Goal: Task Accomplishment & Management: Use online tool/utility

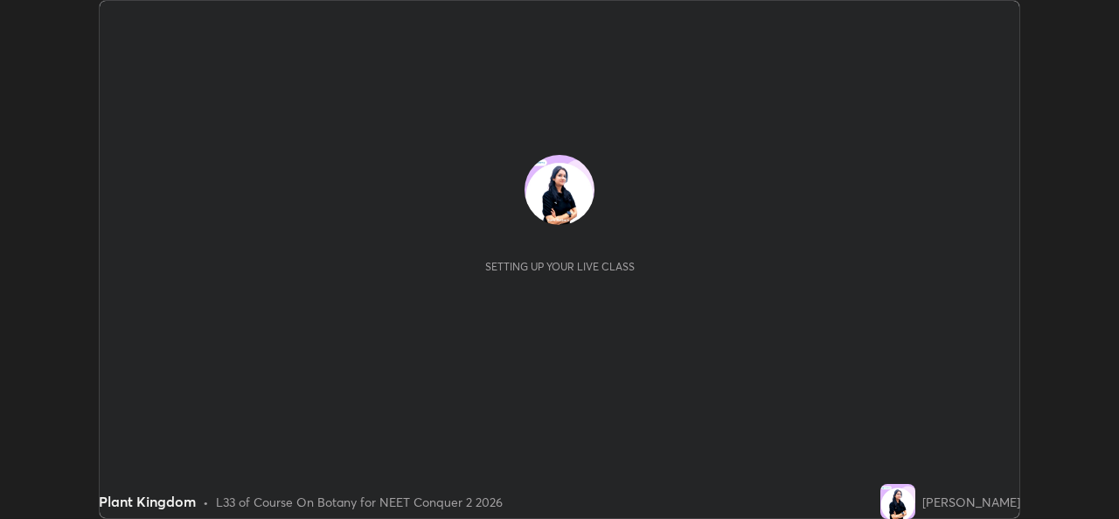
scroll to position [519, 1118]
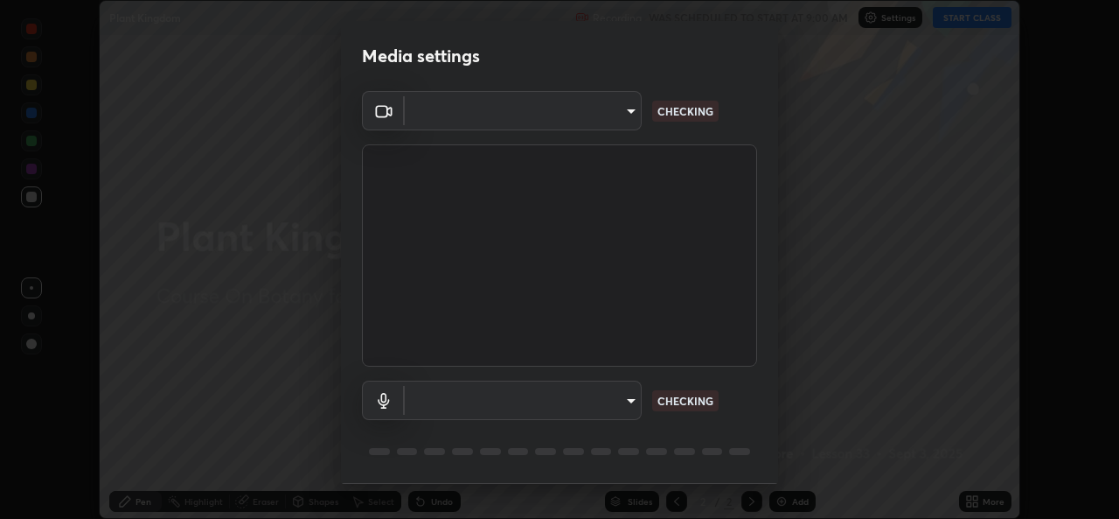
type input "49ae221ac10e7450fae1aa5d9d074b6745a4d7b76778b29691f85c0d3e1dda1d"
click at [621, 393] on body "Erase all Plant Kingdom Recording WAS SCHEDULED TO START AT 9:00 AM Settings ST…" at bounding box center [559, 259] width 1119 height 519
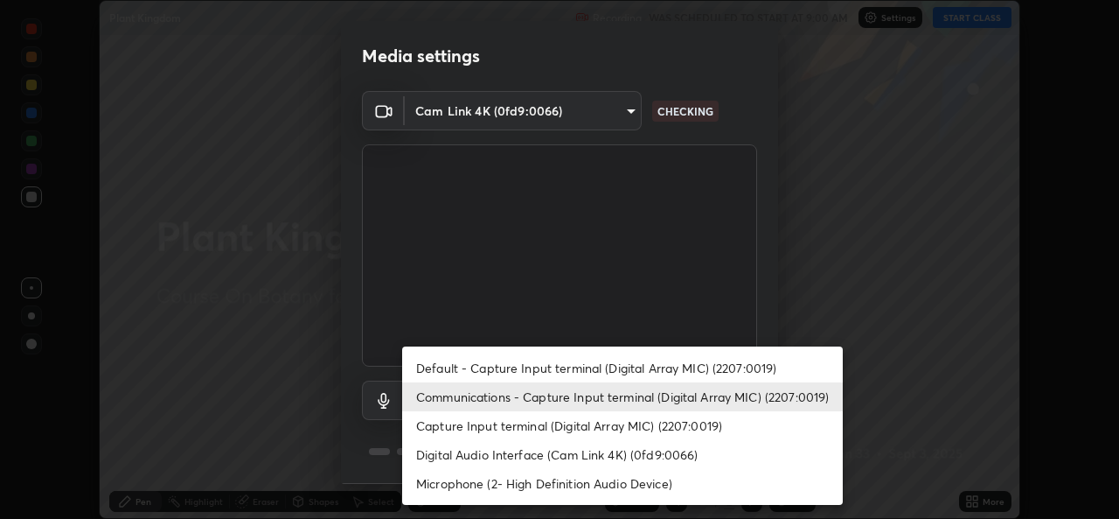
click at [693, 366] on li "Default - Capture Input terminal (Digital Array MIC) (2207:0019)" at bounding box center [622, 367] width 441 height 29
type input "default"
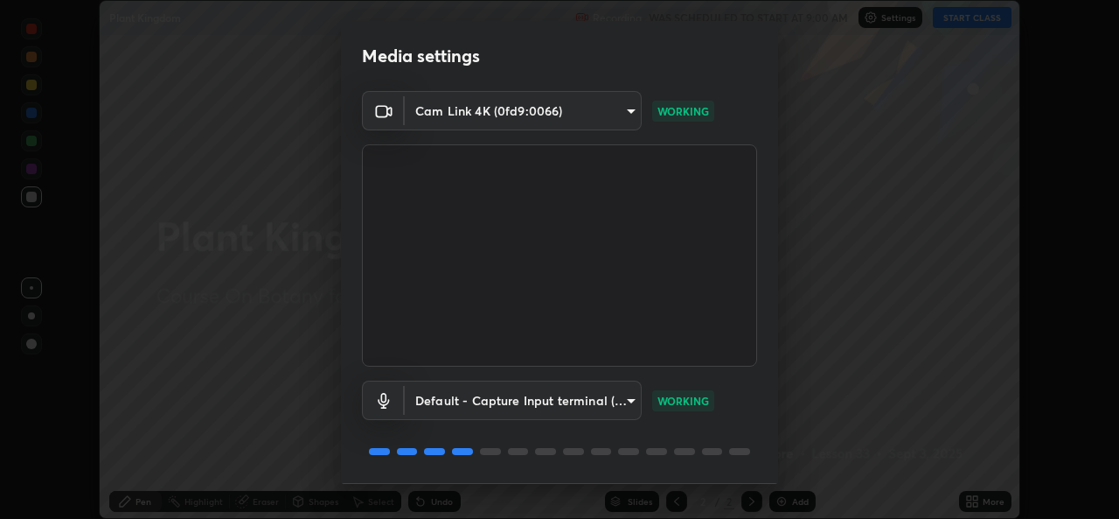
scroll to position [55, 0]
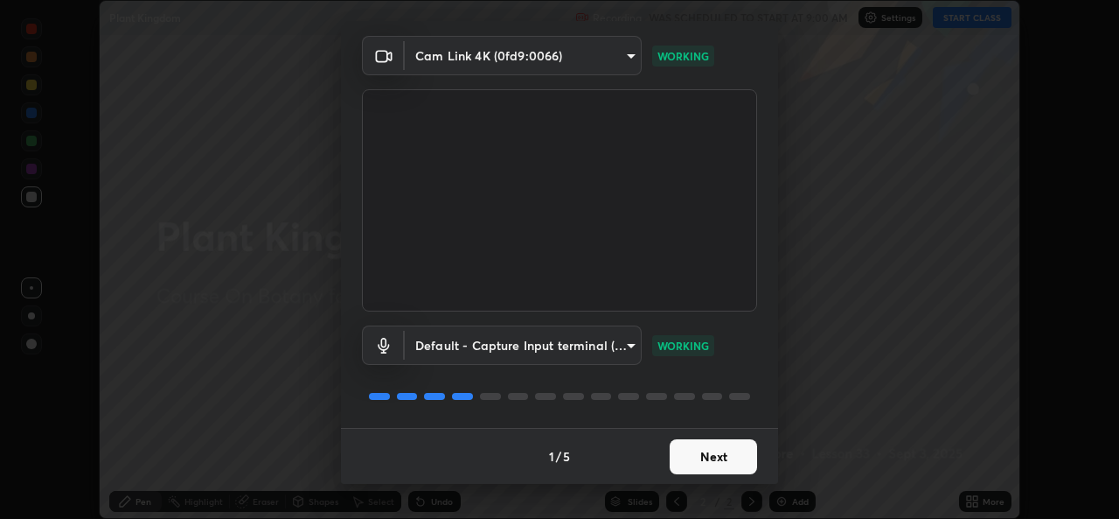
click at [722, 447] on button "Next" at bounding box center [713, 456] width 87 height 35
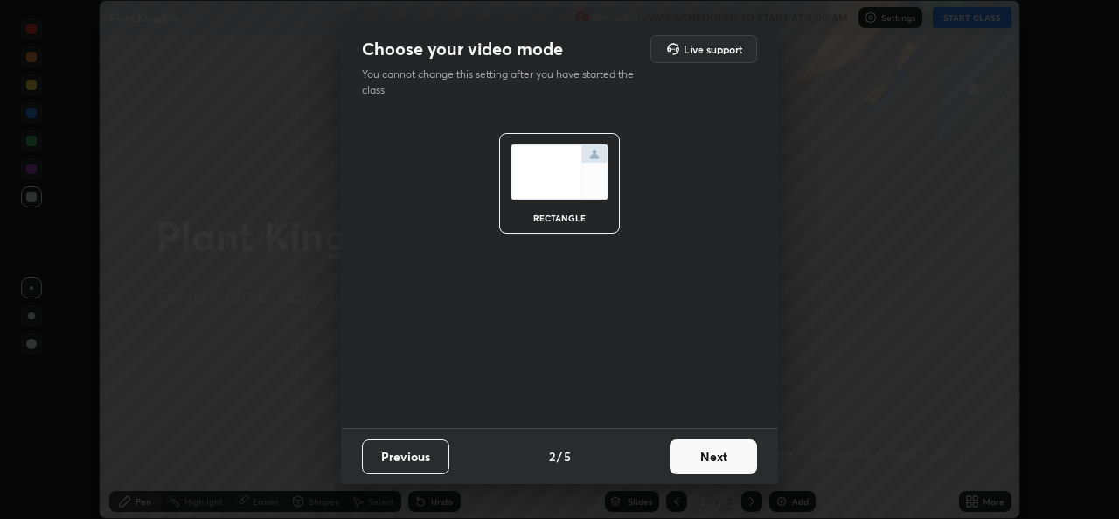
scroll to position [0, 0]
click at [730, 459] on button "Next" at bounding box center [713, 456] width 87 height 35
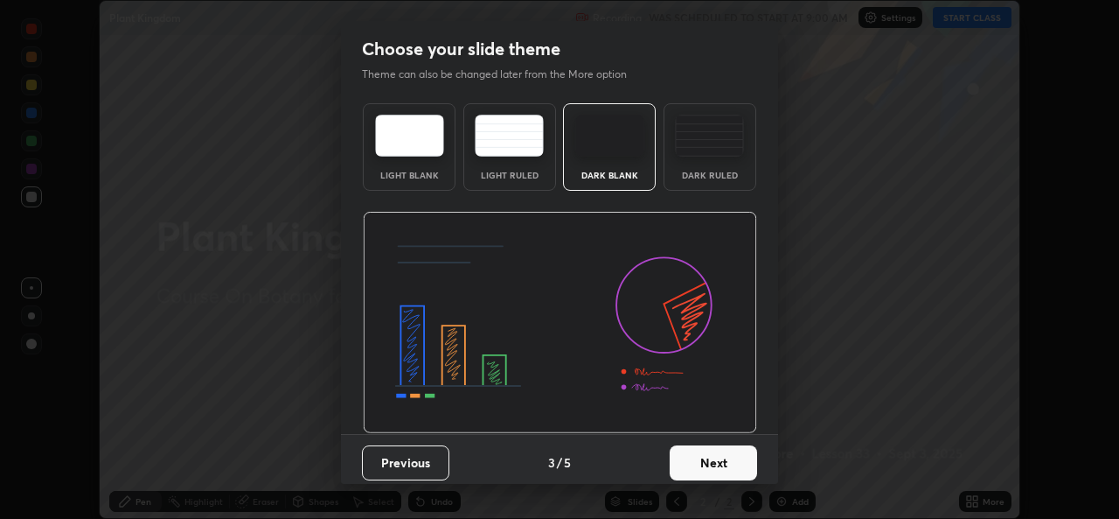
click at [734, 463] on button "Next" at bounding box center [713, 462] width 87 height 35
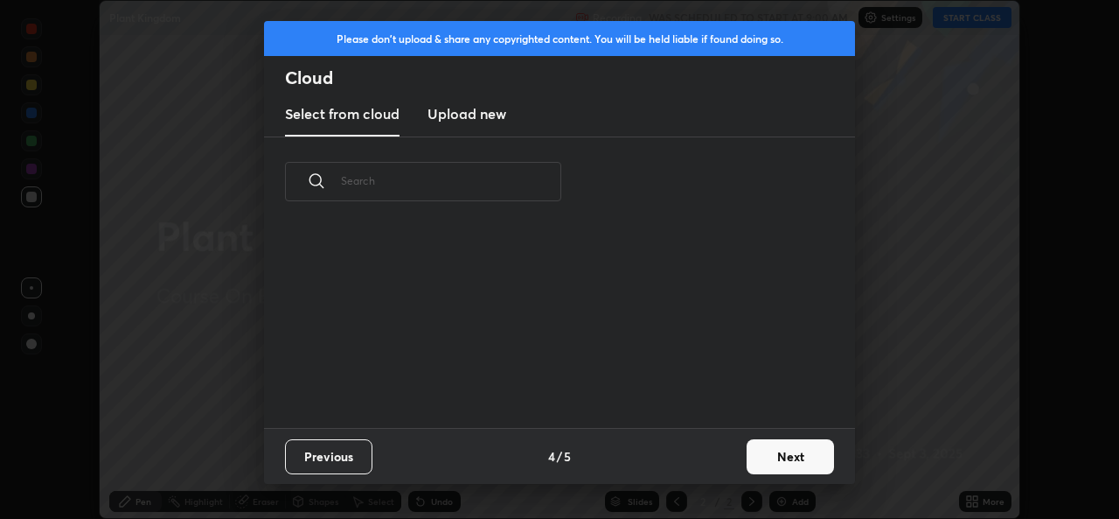
scroll to position [201, 561]
click at [796, 455] on button "Next" at bounding box center [790, 456] width 87 height 35
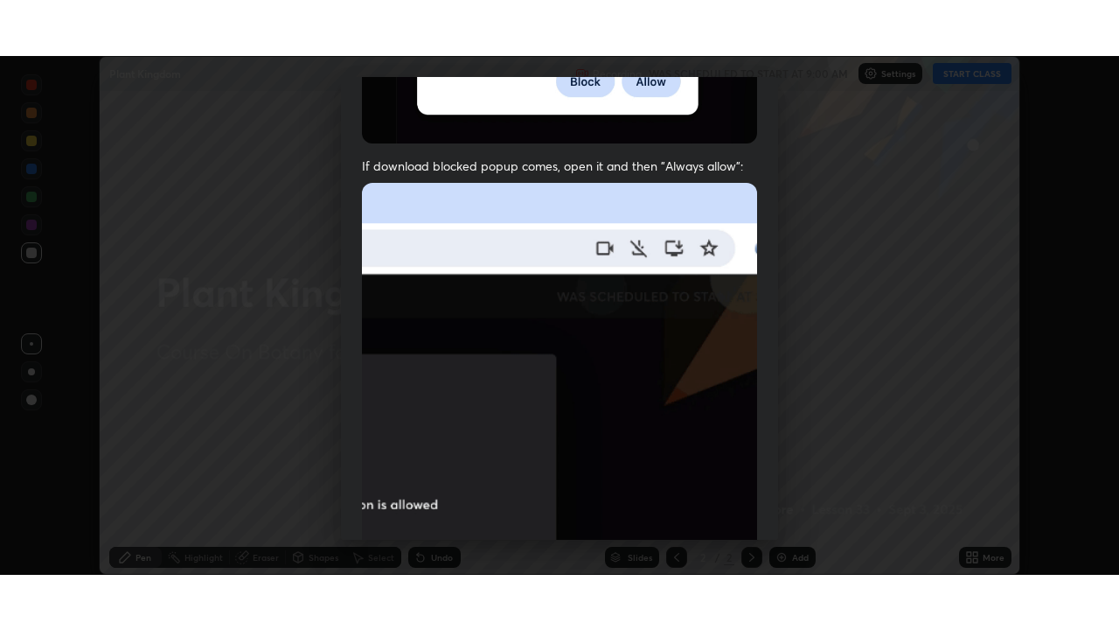
scroll to position [412, 0]
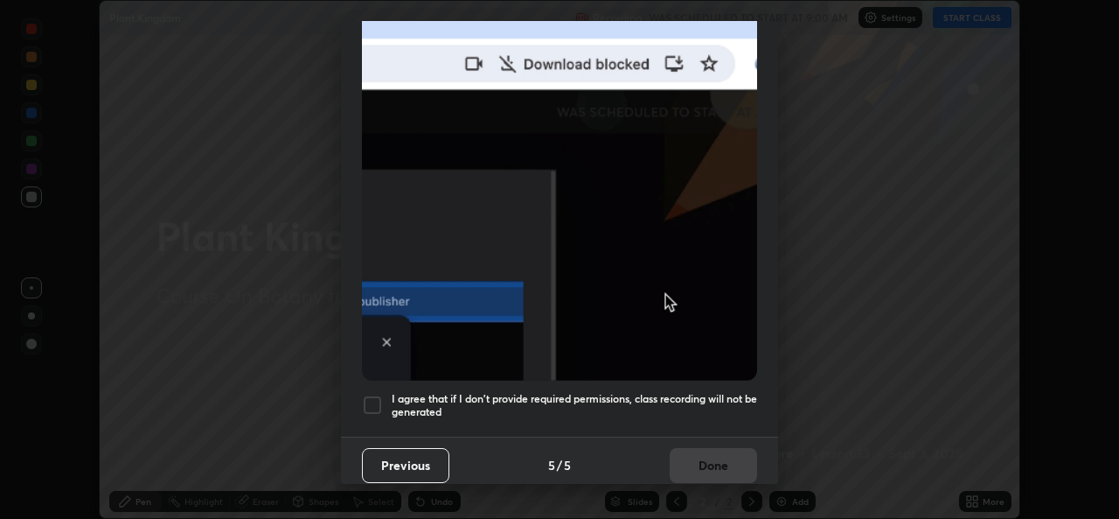
click at [367, 394] on div at bounding box center [372, 404] width 21 height 21
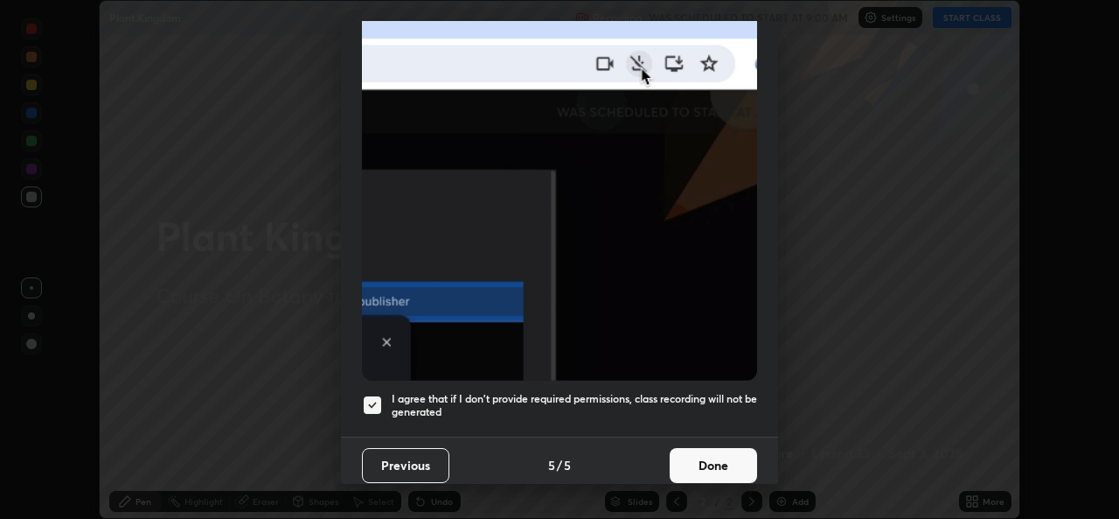
click at [717, 456] on button "Done" at bounding box center [713, 465] width 87 height 35
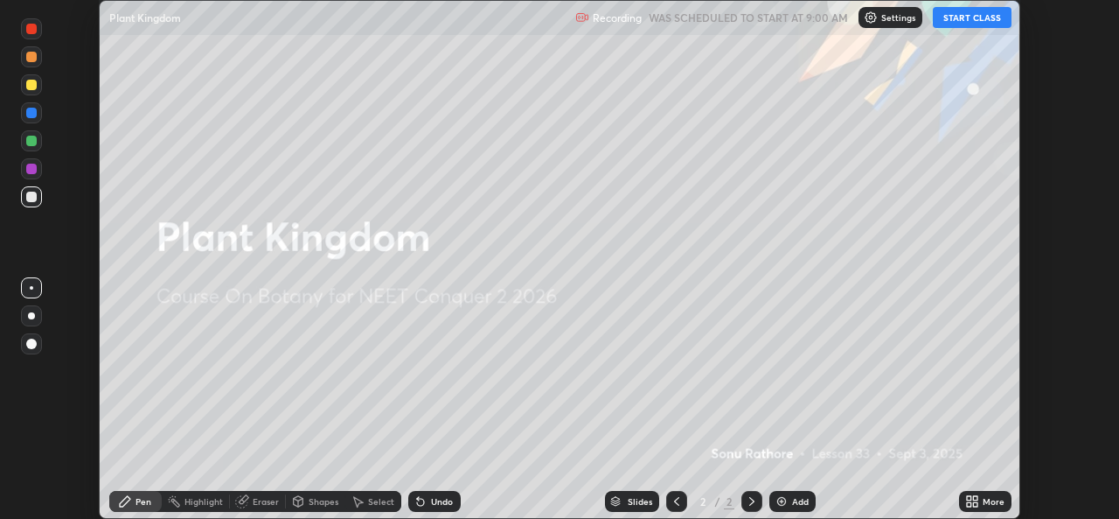
click at [981, 500] on div "More" at bounding box center [985, 501] width 52 height 21
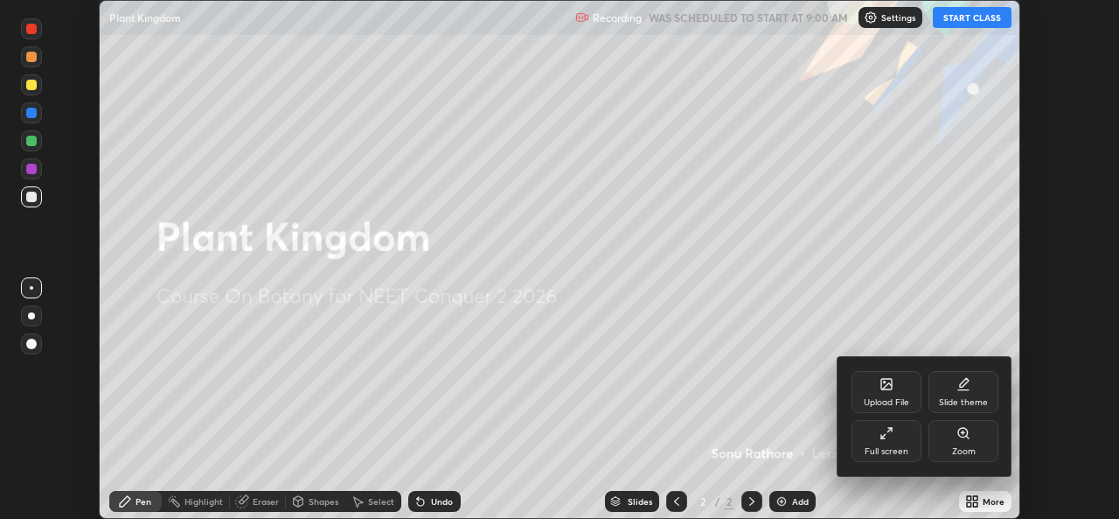
click at [894, 435] on div "Full screen" at bounding box center [887, 441] width 70 height 42
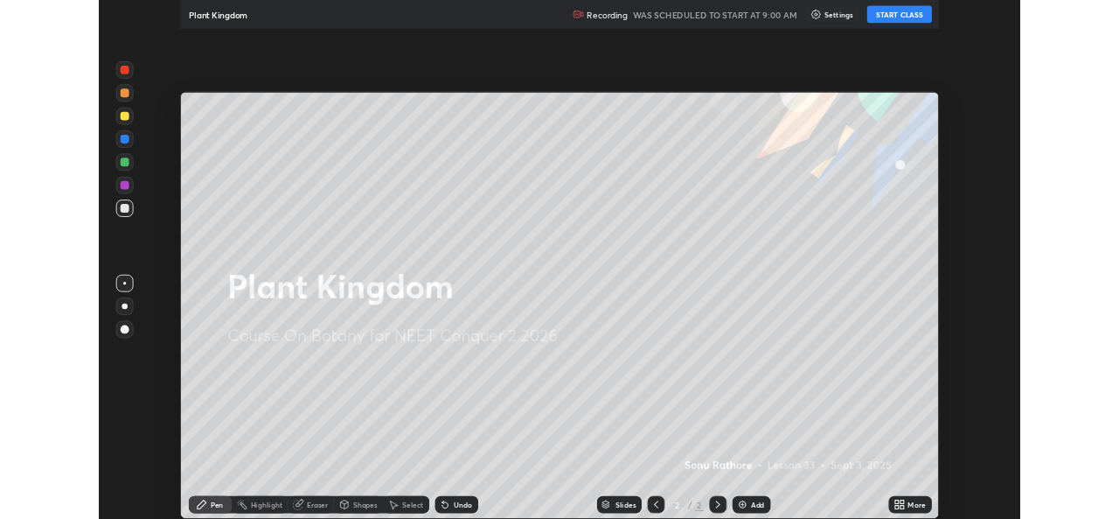
scroll to position [630, 1119]
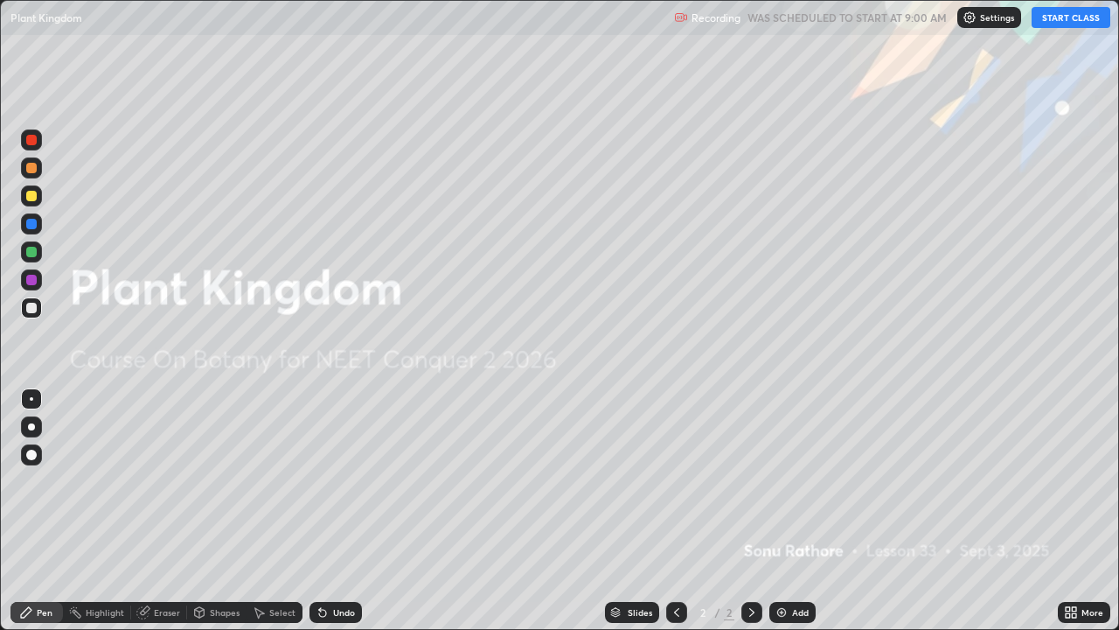
click at [1062, 17] on button "START CLASS" at bounding box center [1071, 17] width 79 height 21
click at [792, 518] on div "Add" at bounding box center [800, 612] width 17 height 9
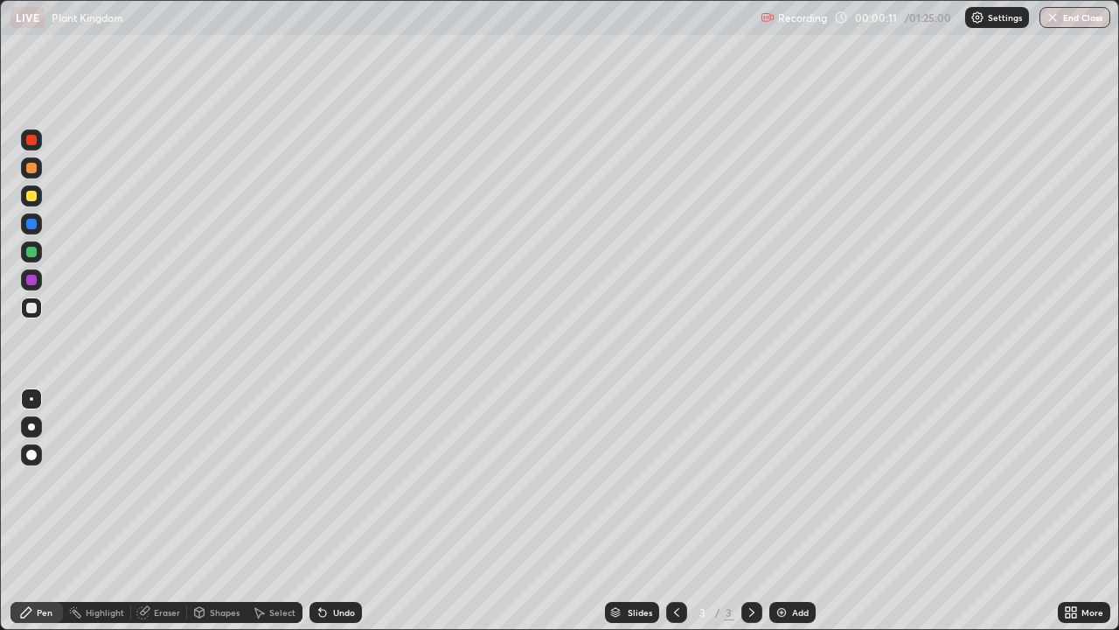
click at [31, 198] on div at bounding box center [31, 196] width 10 height 10
click at [30, 310] on div at bounding box center [31, 308] width 10 height 10
click at [170, 518] on div "Eraser" at bounding box center [167, 612] width 26 height 9
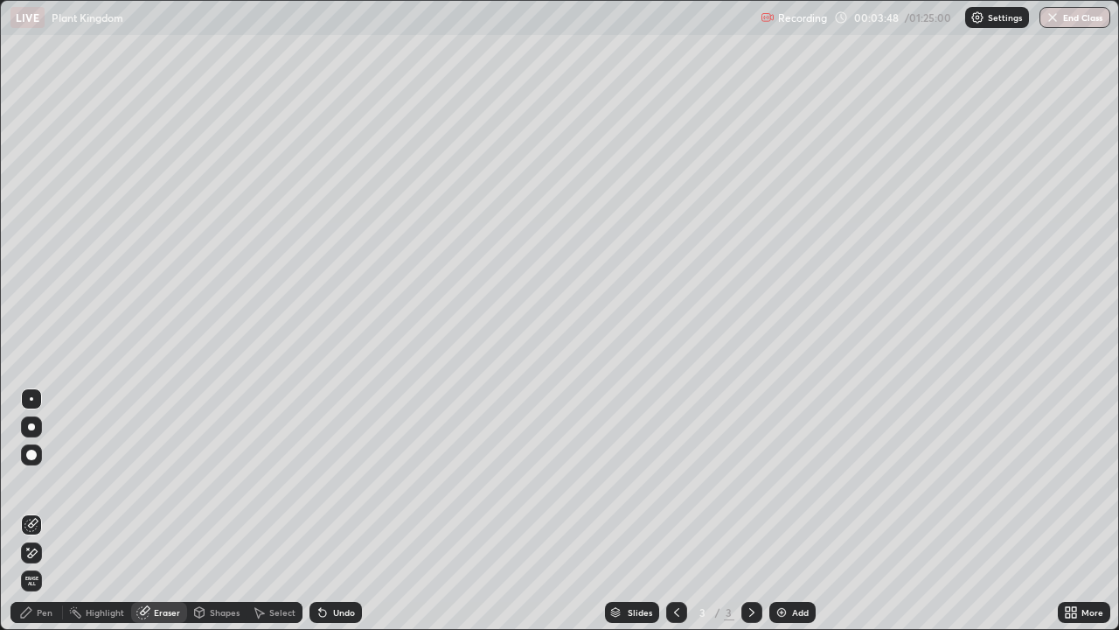
click at [33, 518] on span "Erase all" at bounding box center [31, 580] width 19 height 10
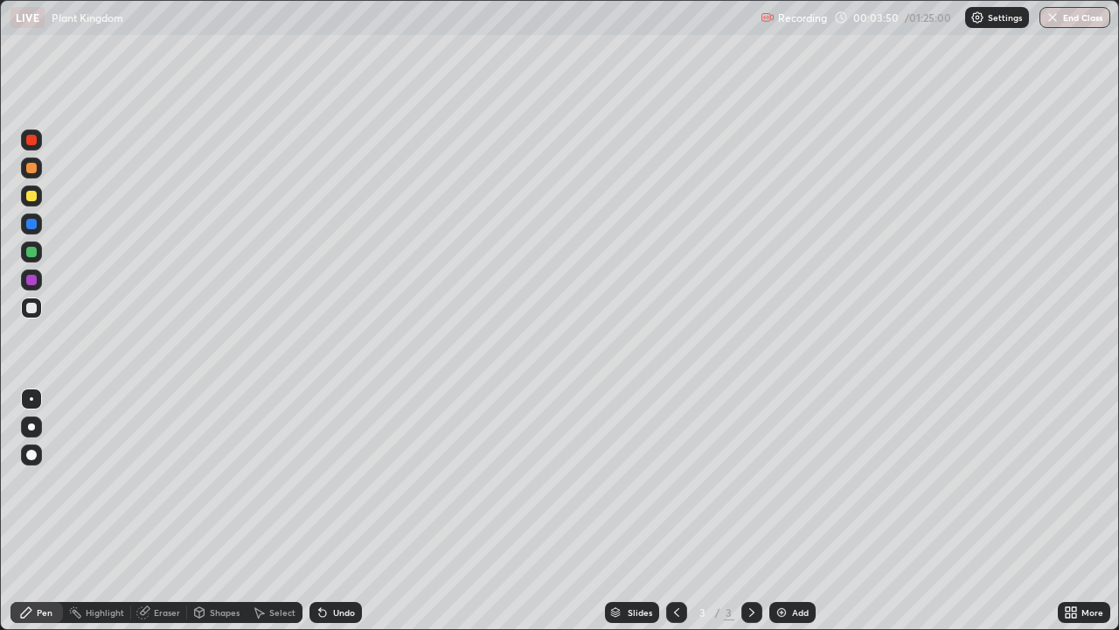
click at [31, 252] on div at bounding box center [31, 252] width 10 height 10
click at [31, 306] on div at bounding box center [31, 308] width 10 height 10
click at [1083, 518] on div "More" at bounding box center [1093, 612] width 22 height 9
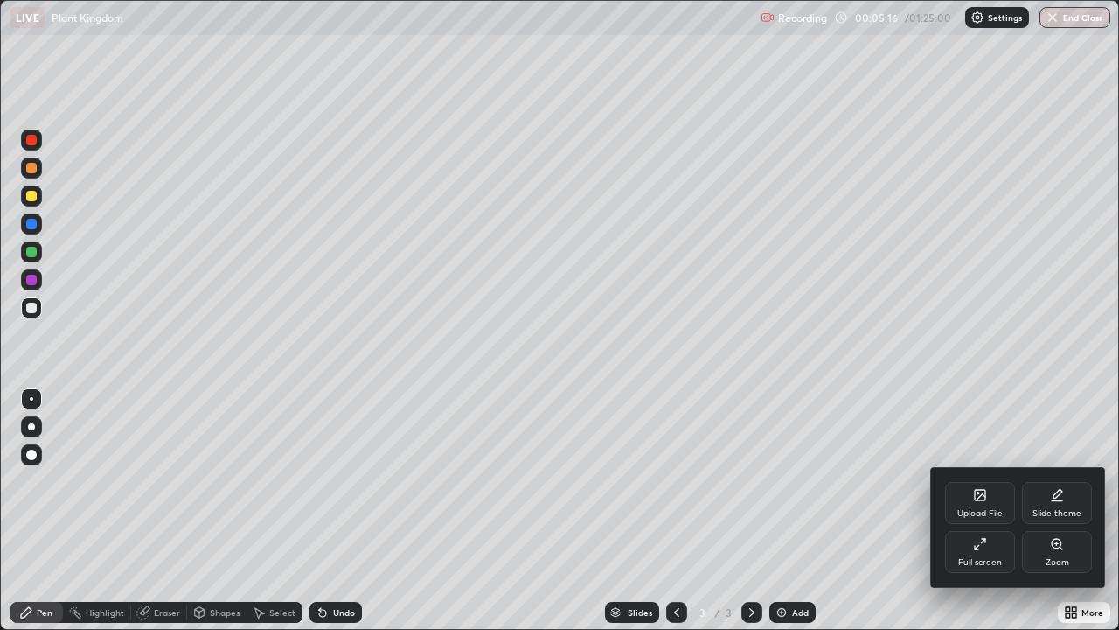
click at [985, 518] on div "Full screen" at bounding box center [980, 562] width 44 height 9
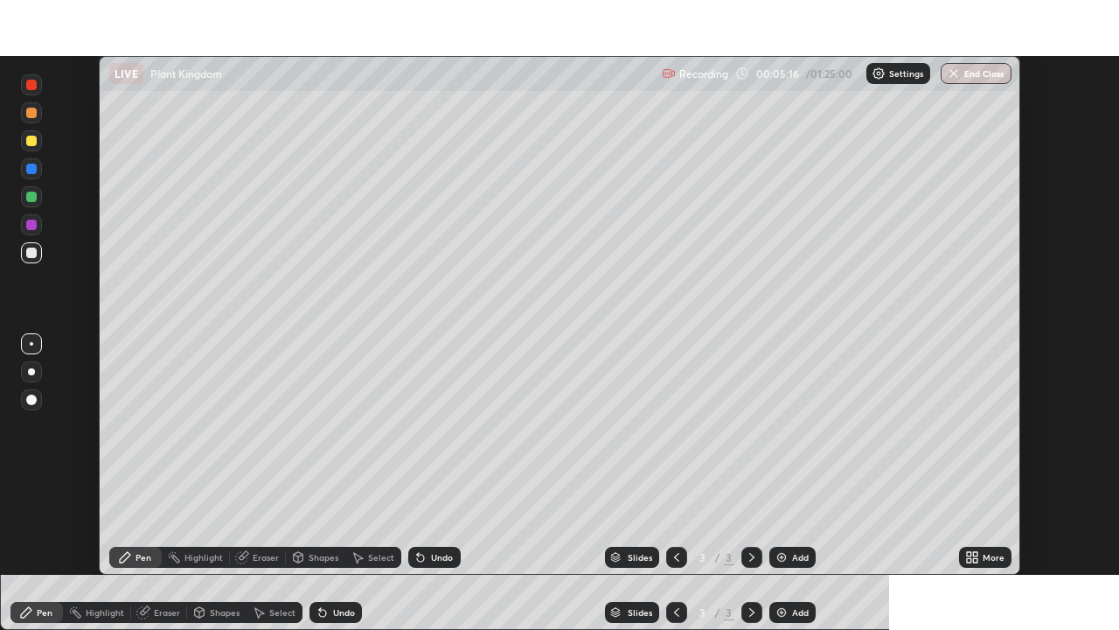
scroll to position [86923, 86322]
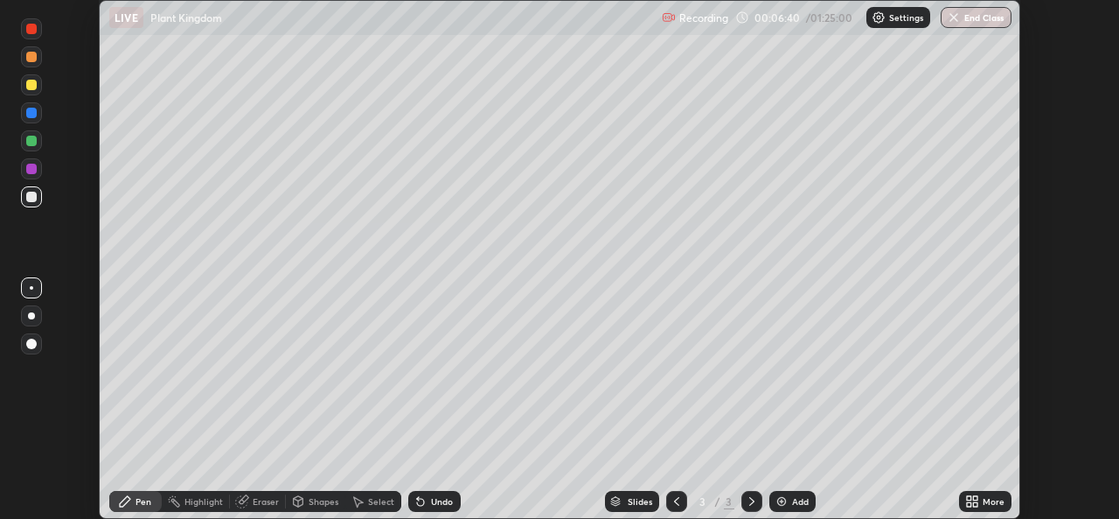
click at [984, 504] on div "More" at bounding box center [994, 501] width 22 height 9
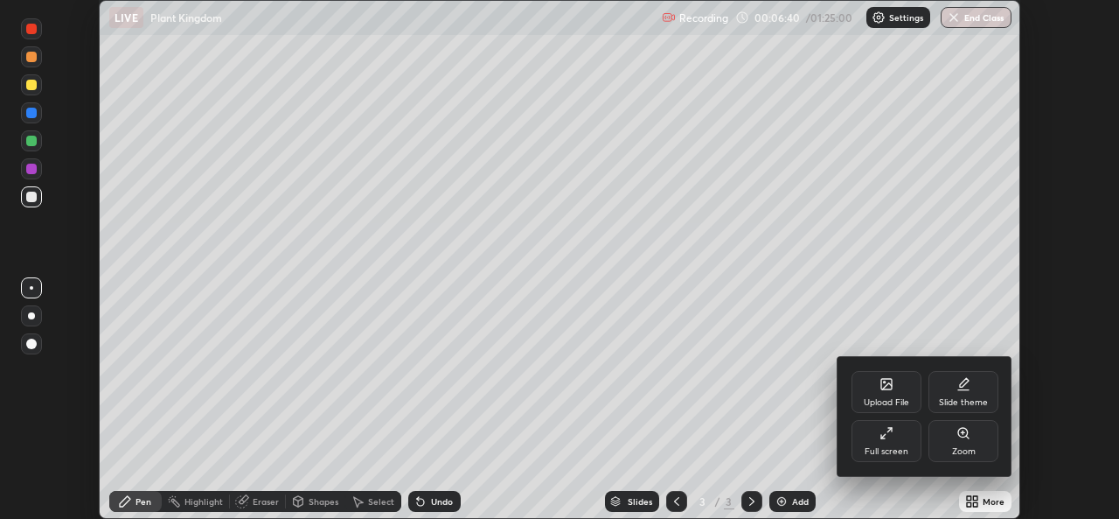
click at [897, 450] on div "Full screen" at bounding box center [887, 451] width 44 height 9
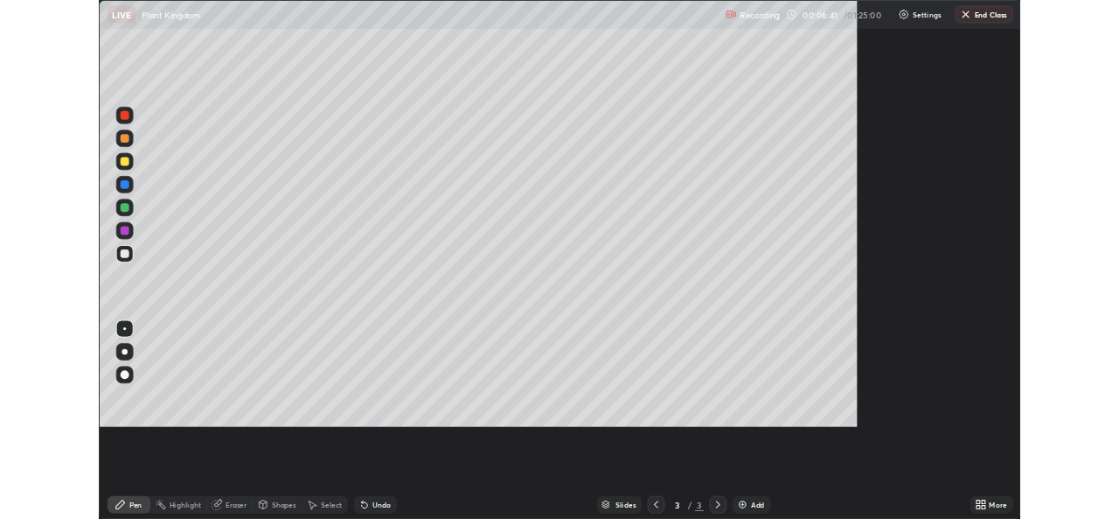
scroll to position [630, 1119]
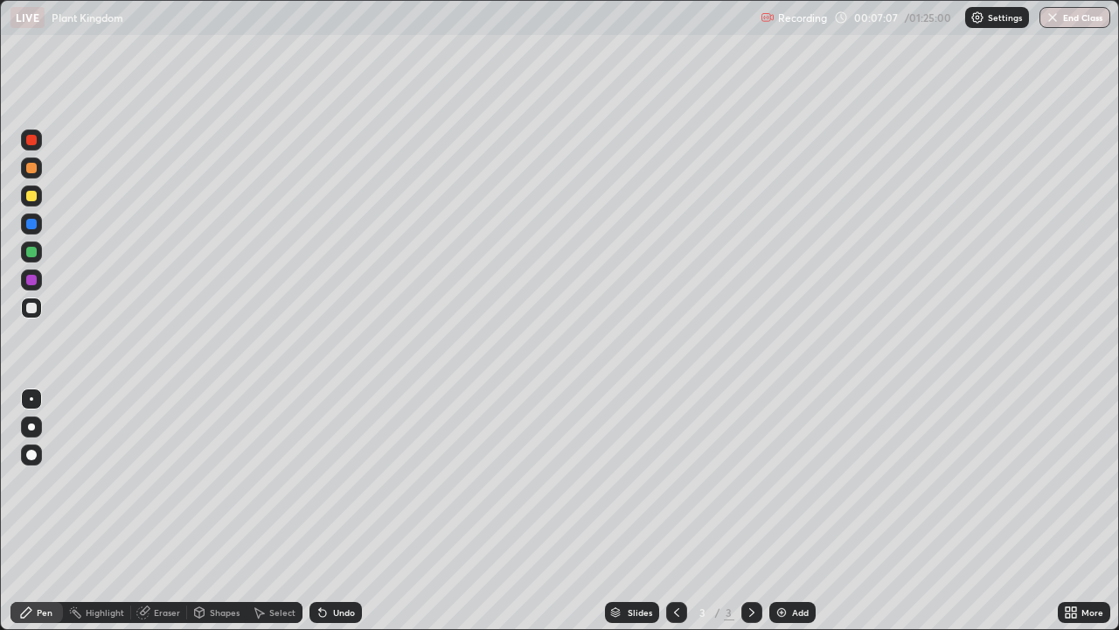
click at [31, 251] on div at bounding box center [31, 252] width 10 height 10
click at [30, 308] on div at bounding box center [31, 308] width 10 height 10
click at [32, 198] on div at bounding box center [31, 196] width 10 height 10
click at [796, 518] on div "Add" at bounding box center [792, 612] width 46 height 21
click at [34, 254] on div at bounding box center [31, 252] width 10 height 10
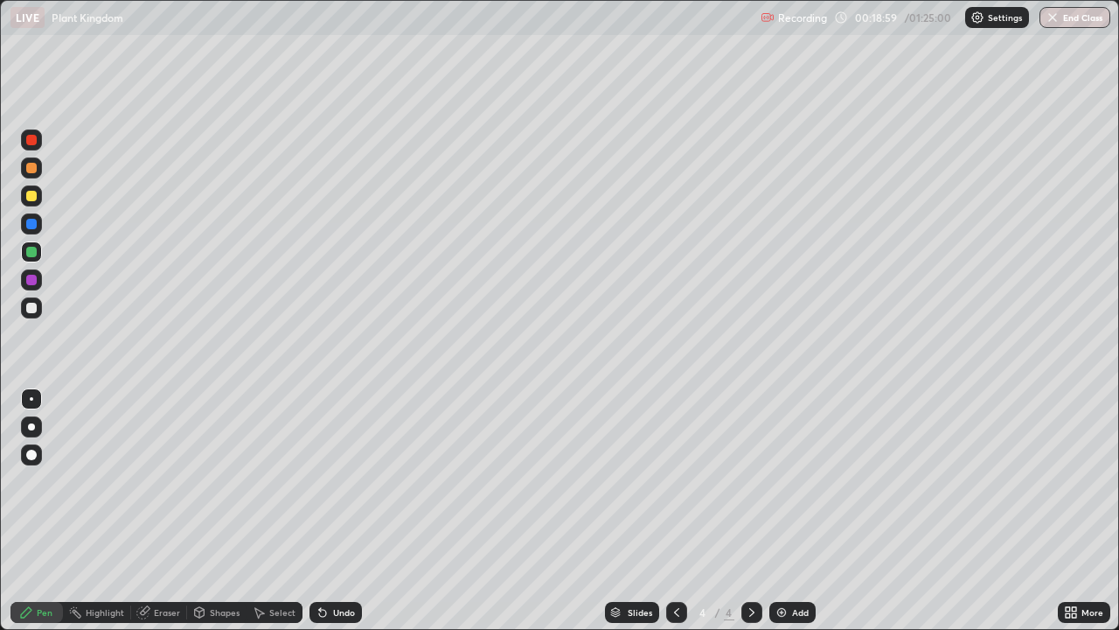
click at [31, 309] on div at bounding box center [31, 308] width 10 height 10
click at [30, 226] on div at bounding box center [31, 224] width 10 height 10
click at [29, 310] on div at bounding box center [31, 308] width 10 height 10
click at [31, 424] on div at bounding box center [31, 426] width 7 height 7
click at [31, 312] on div at bounding box center [31, 308] width 10 height 10
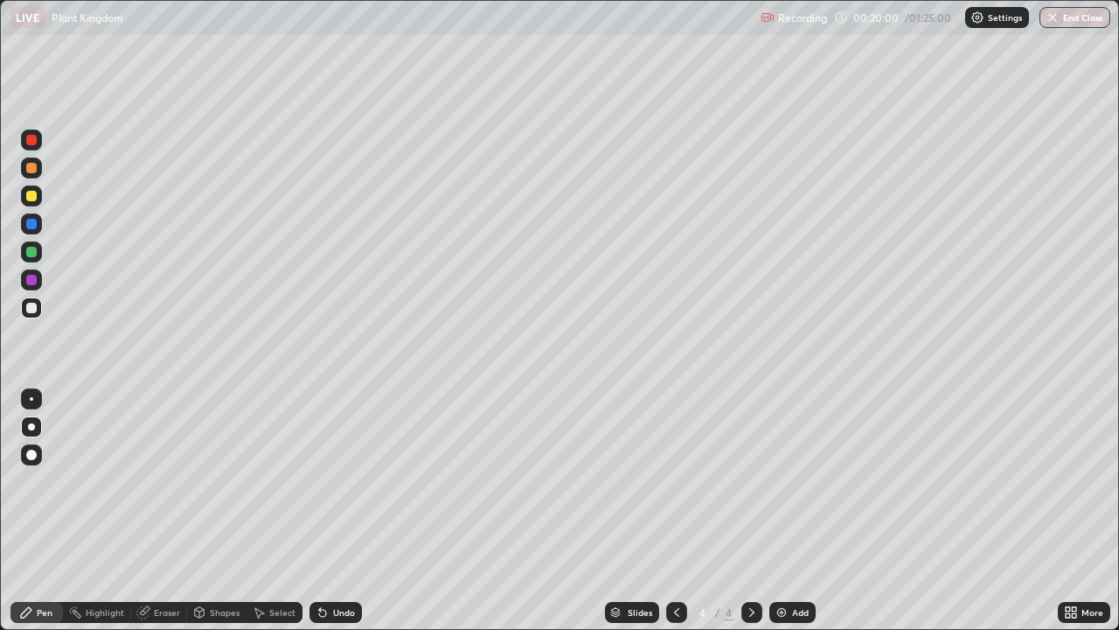
click at [31, 399] on div at bounding box center [31, 398] width 3 height 3
click at [229, 518] on div "Shapes" at bounding box center [225, 612] width 30 height 9
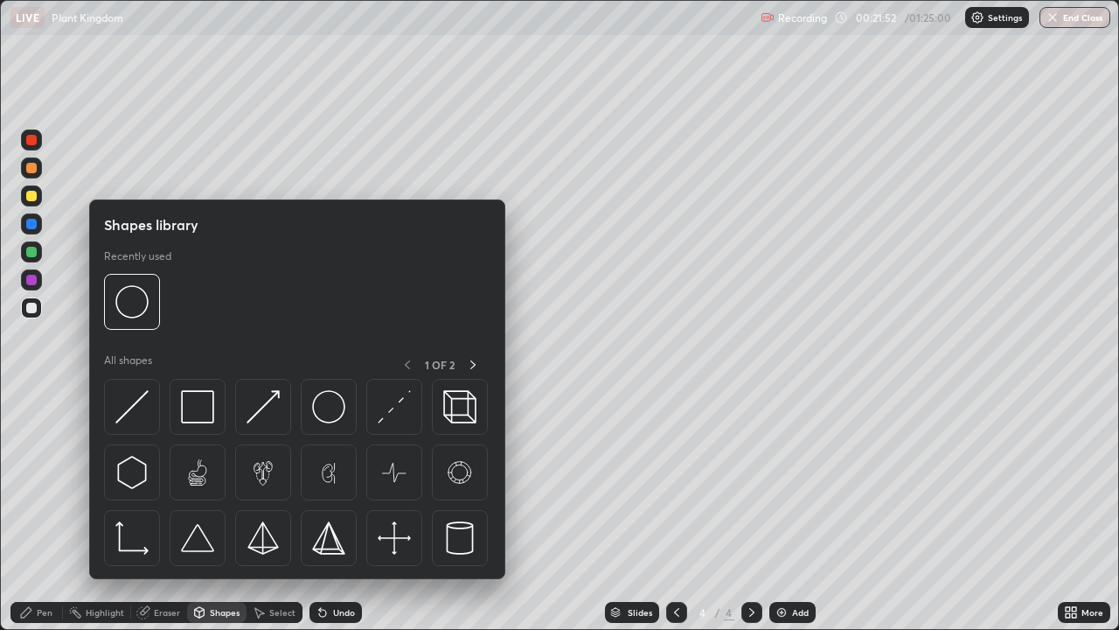
click at [162, 518] on div "Eraser" at bounding box center [167, 612] width 26 height 9
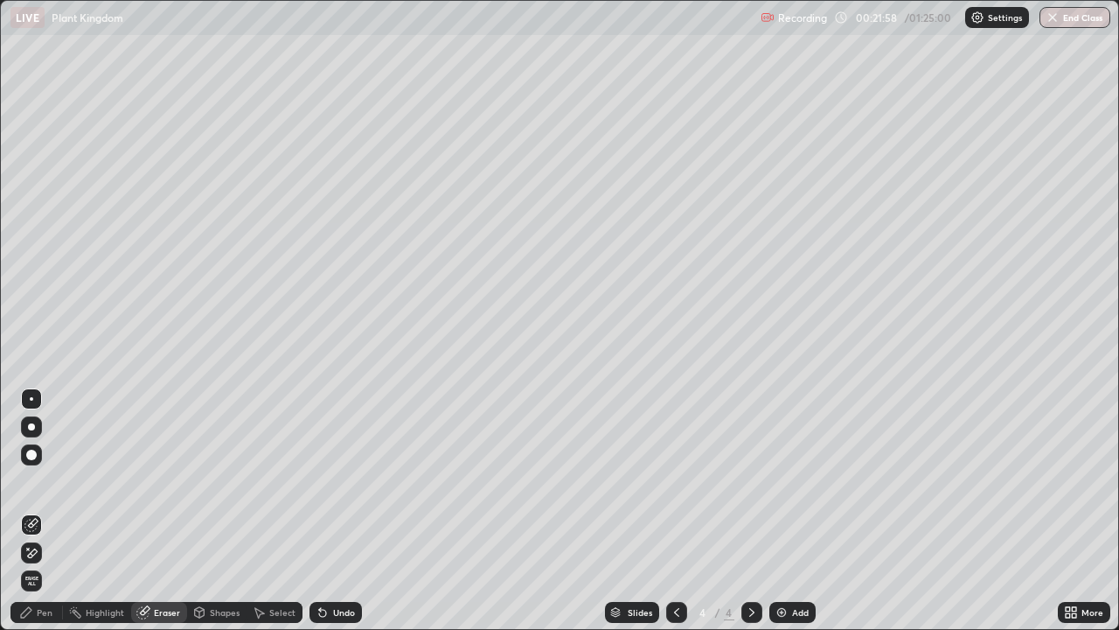
click at [50, 518] on div "Pen" at bounding box center [45, 612] width 16 height 9
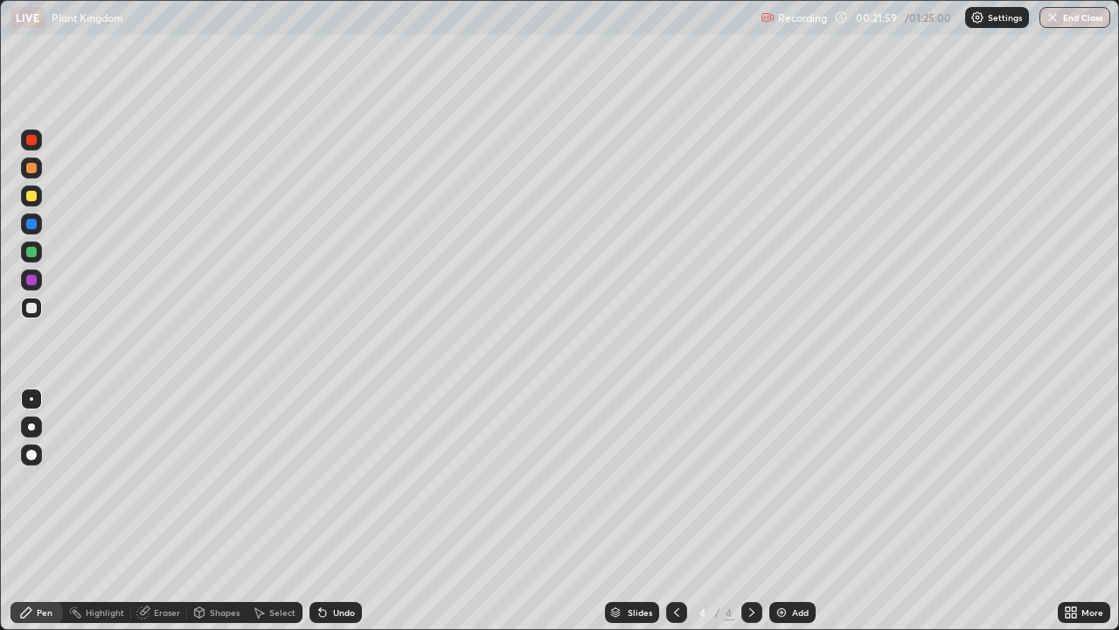
click at [29, 195] on div at bounding box center [31, 196] width 10 height 10
click at [29, 308] on div at bounding box center [31, 308] width 10 height 10
click at [31, 200] on div at bounding box center [31, 196] width 10 height 10
click at [33, 307] on div at bounding box center [31, 308] width 10 height 10
click at [167, 518] on div "Eraser" at bounding box center [159, 612] width 56 height 21
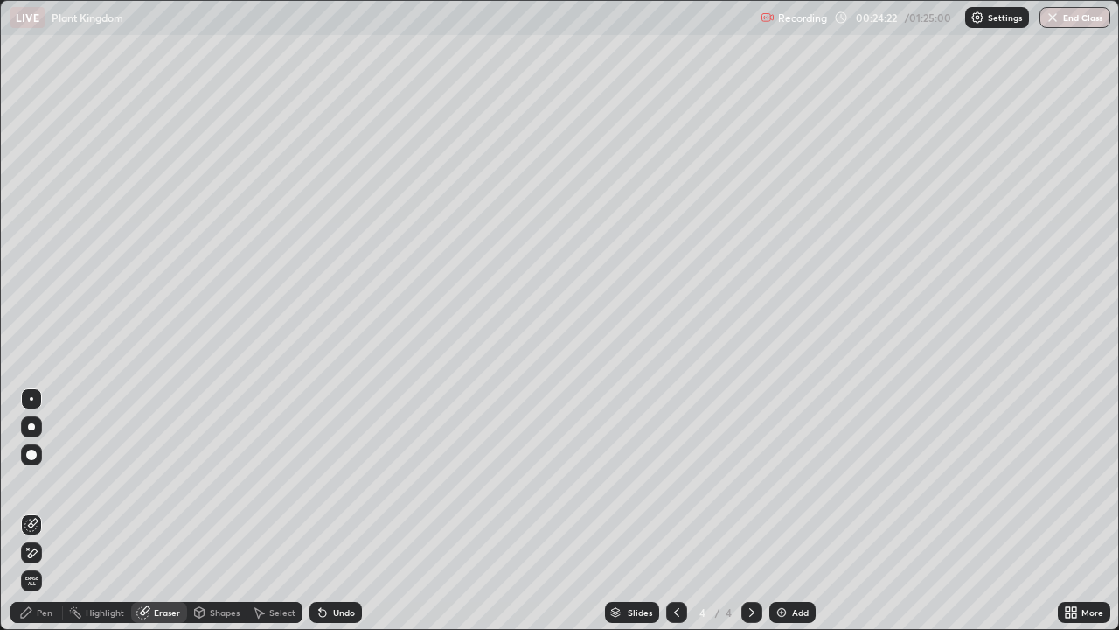
click at [45, 518] on div "Pen" at bounding box center [45, 612] width 16 height 9
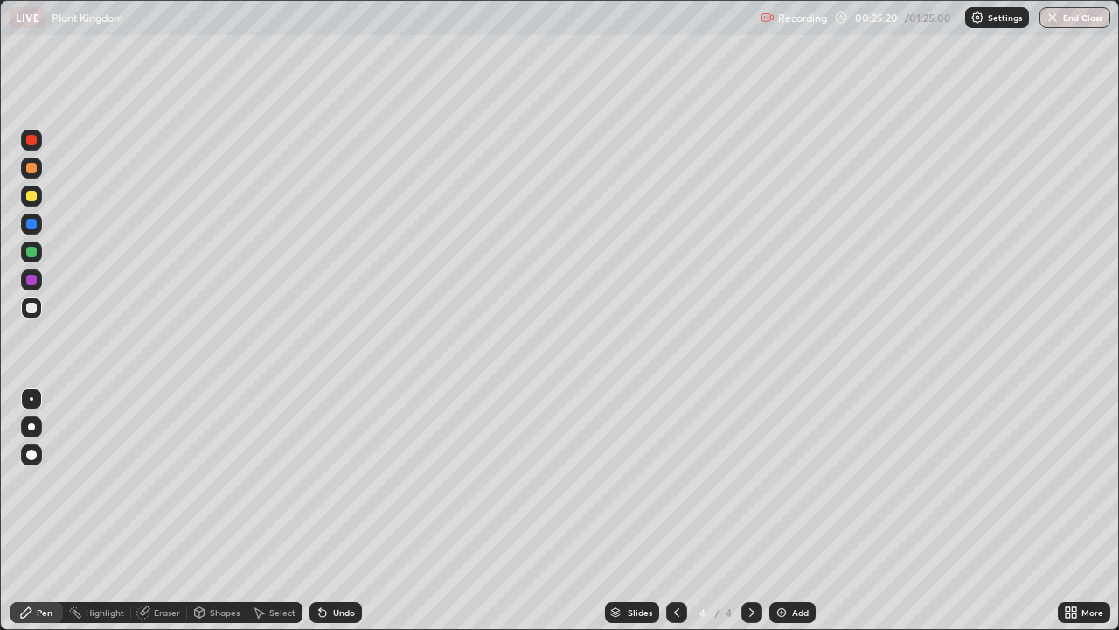
click at [1077, 518] on icon at bounding box center [1071, 612] width 14 height 14
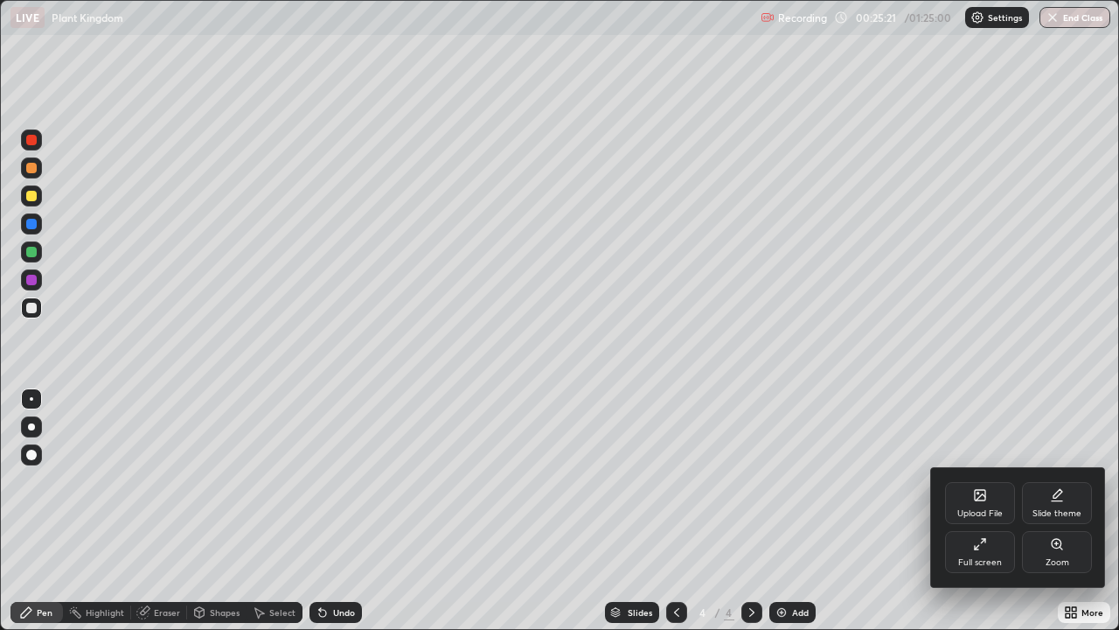
click at [1055, 518] on icon at bounding box center [1057, 544] width 14 height 14
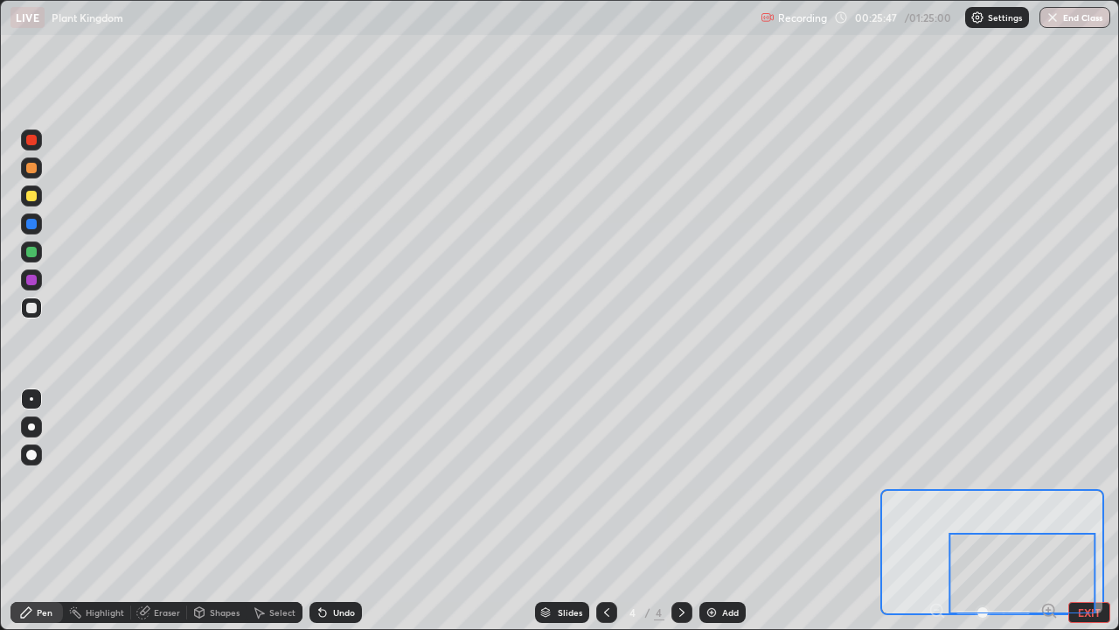
click at [1100, 518] on button "EXIT" at bounding box center [1090, 612] width 42 height 21
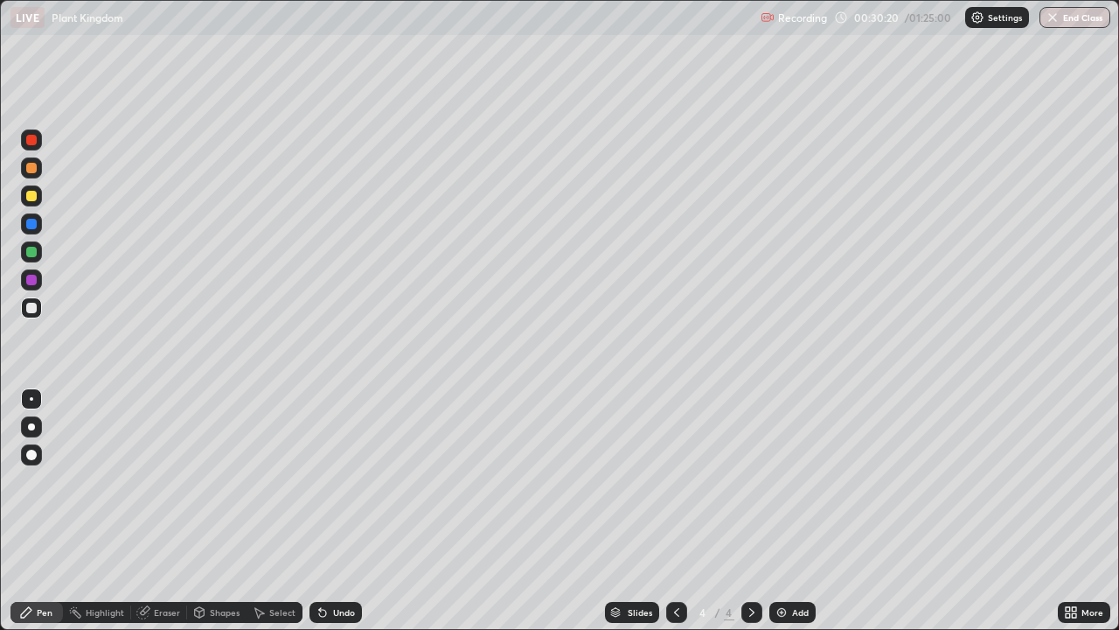
click at [1071, 518] on icon at bounding box center [1071, 612] width 14 height 14
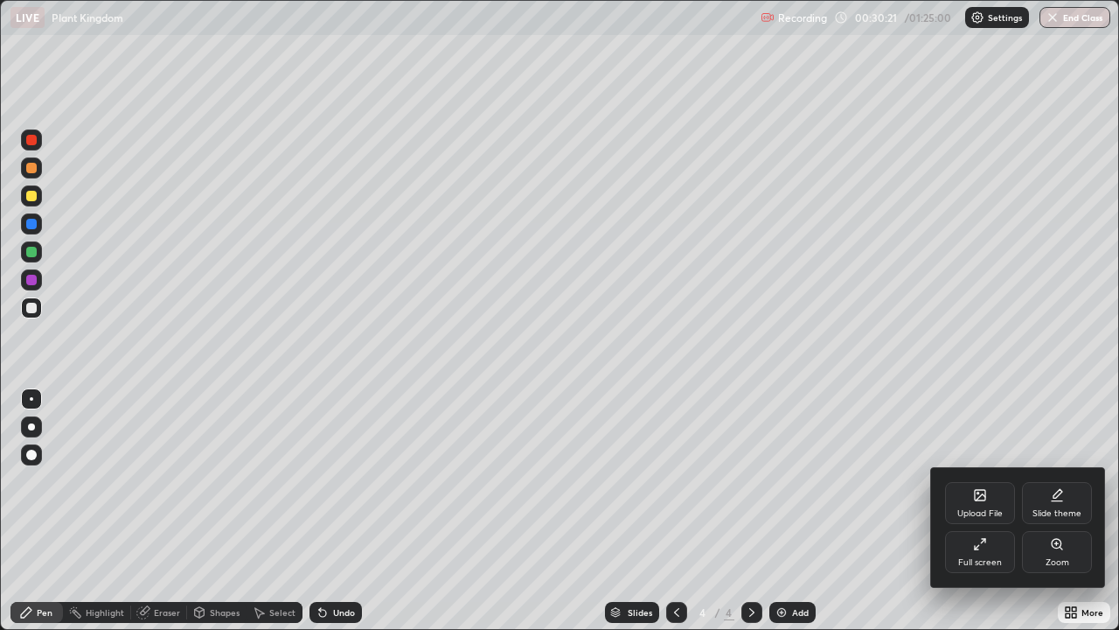
click at [787, 518] on div at bounding box center [559, 315] width 1119 height 630
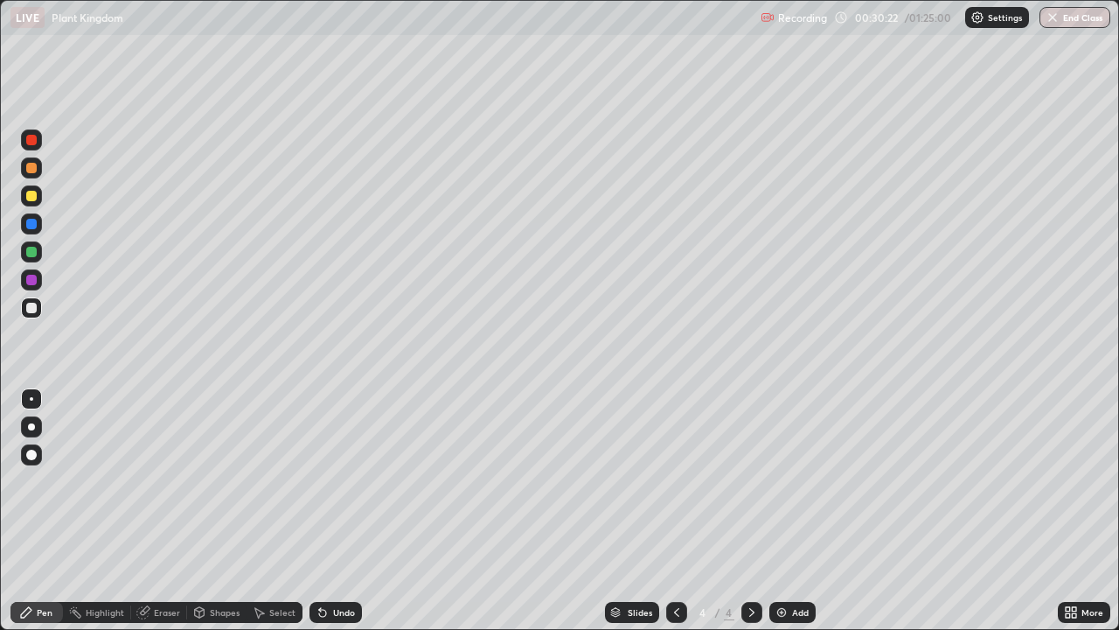
click at [792, 518] on div "Add" at bounding box center [800, 612] width 17 height 9
click at [31, 253] on div at bounding box center [31, 252] width 10 height 10
click at [27, 304] on div at bounding box center [31, 308] width 10 height 10
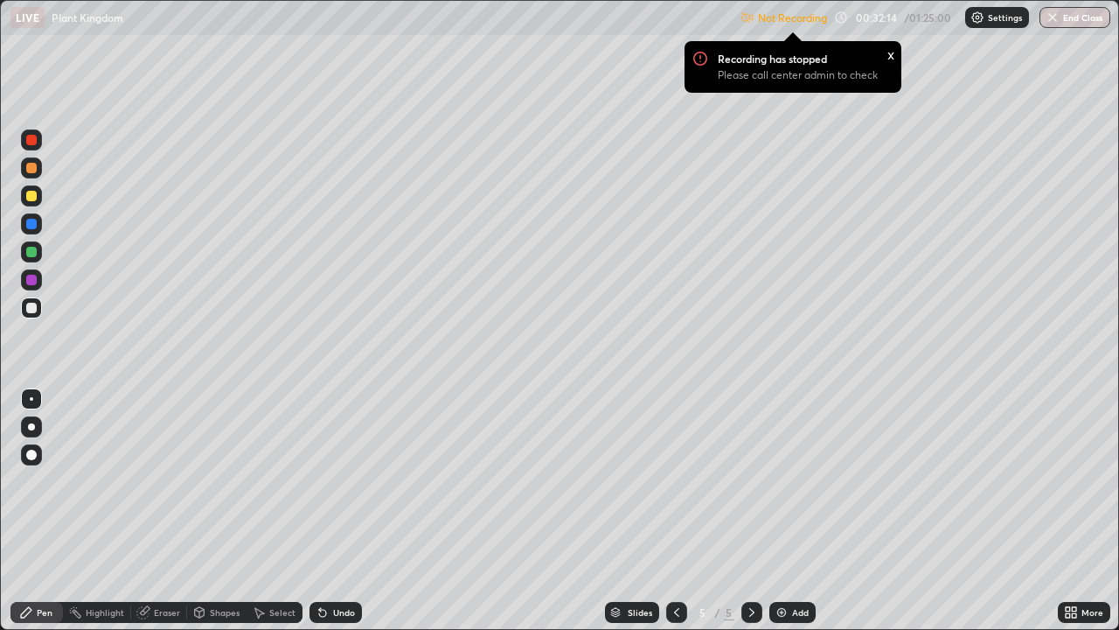
click at [888, 50] on div "x" at bounding box center [891, 54] width 7 height 18
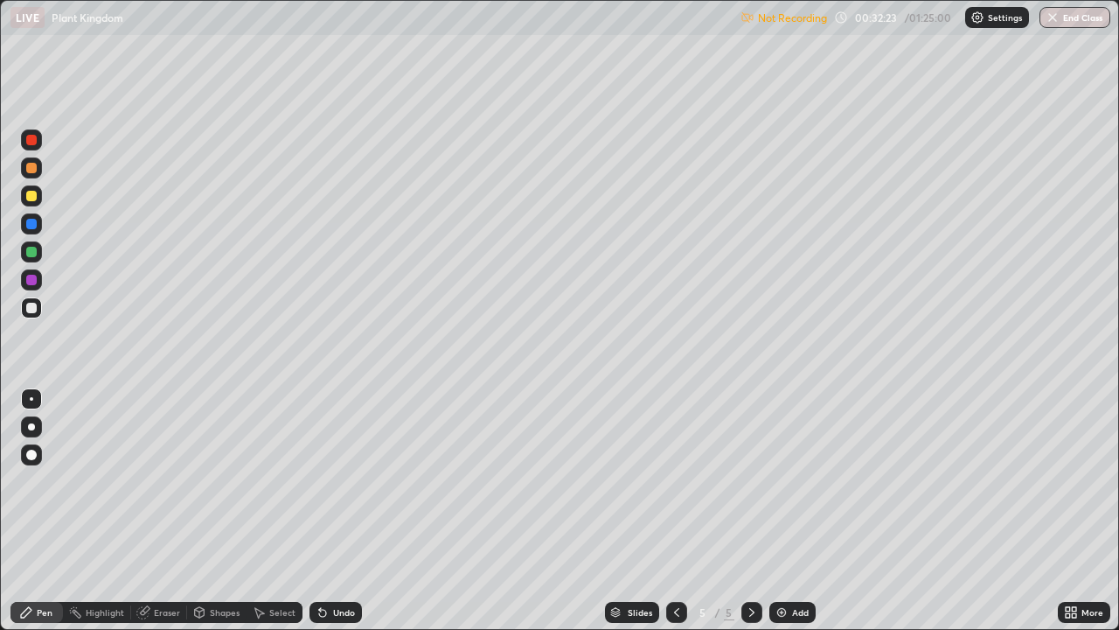
click at [28, 310] on div at bounding box center [31, 308] width 10 height 10
click at [30, 198] on div at bounding box center [31, 196] width 10 height 10
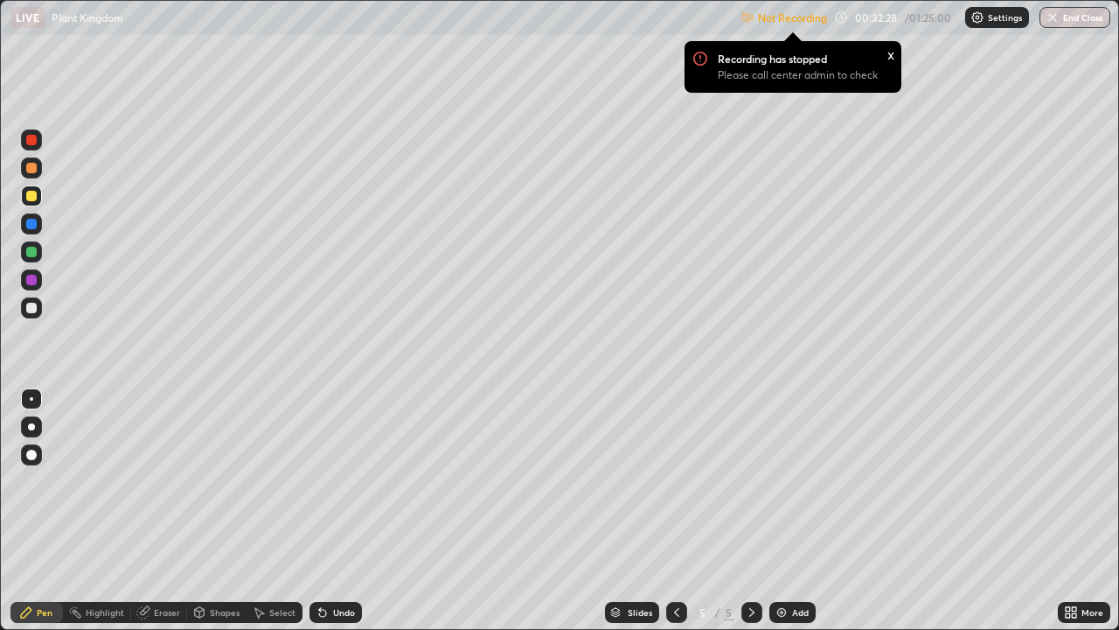
click at [31, 308] on div at bounding box center [31, 308] width 10 height 10
click at [30, 196] on div at bounding box center [31, 196] width 10 height 10
click at [32, 311] on div at bounding box center [31, 308] width 10 height 10
click at [30, 192] on div at bounding box center [31, 196] width 10 height 10
click at [29, 306] on div at bounding box center [31, 308] width 10 height 10
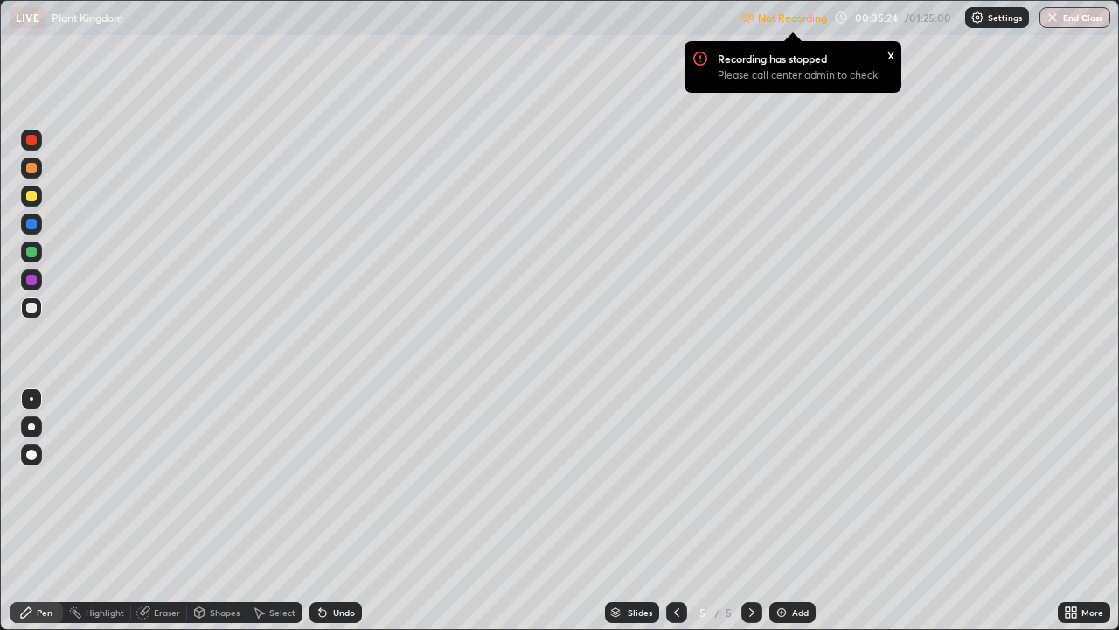
click at [1080, 518] on div "More" at bounding box center [1084, 612] width 52 height 21
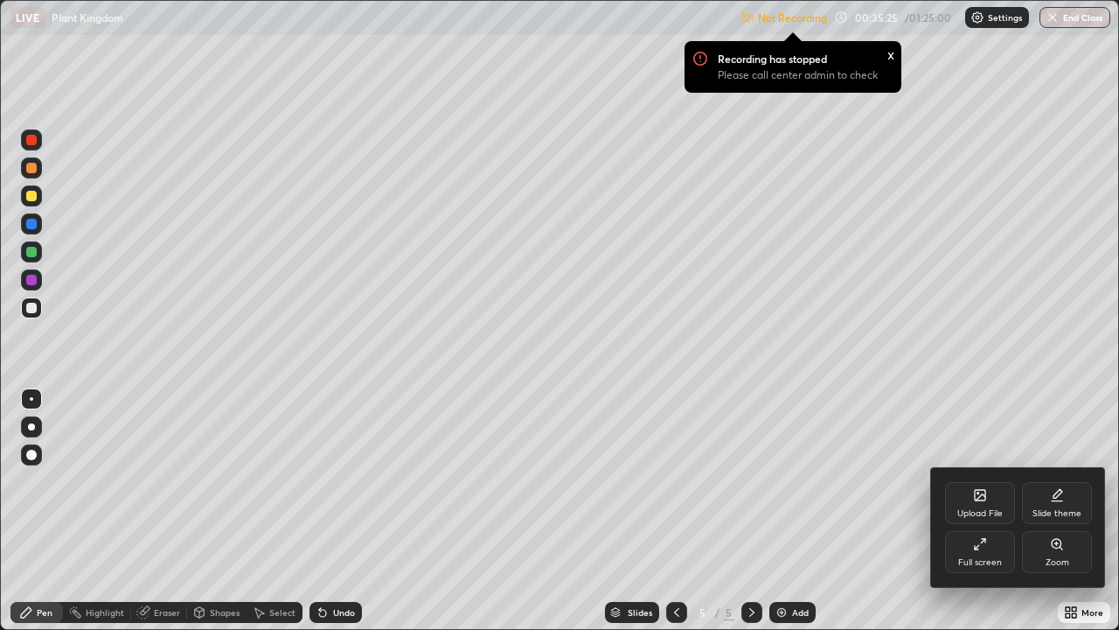
click at [985, 518] on icon at bounding box center [980, 544] width 14 height 14
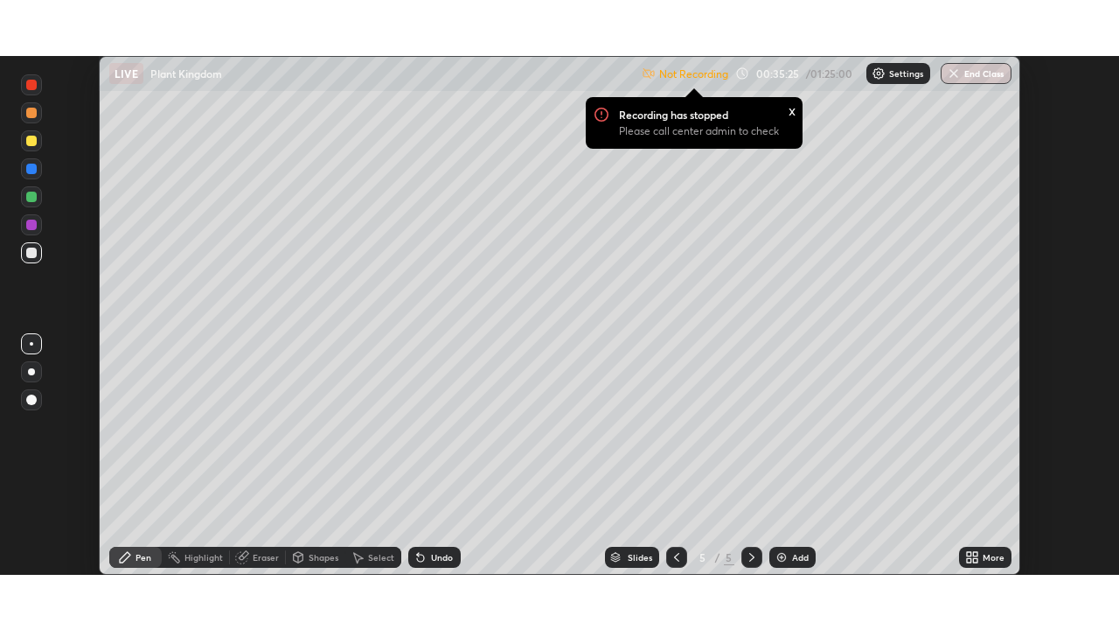
scroll to position [86923, 86322]
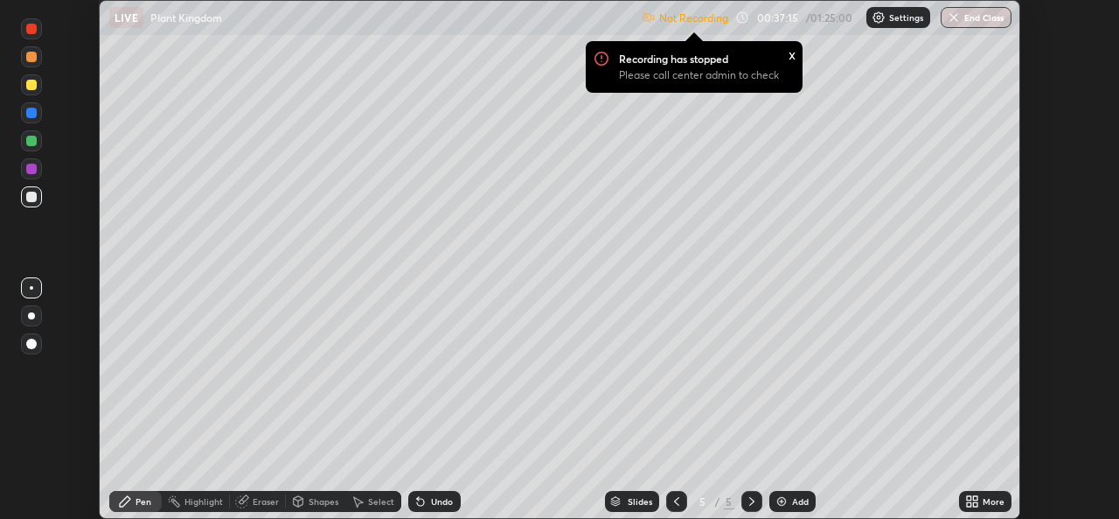
click at [988, 505] on div "More" at bounding box center [994, 501] width 22 height 9
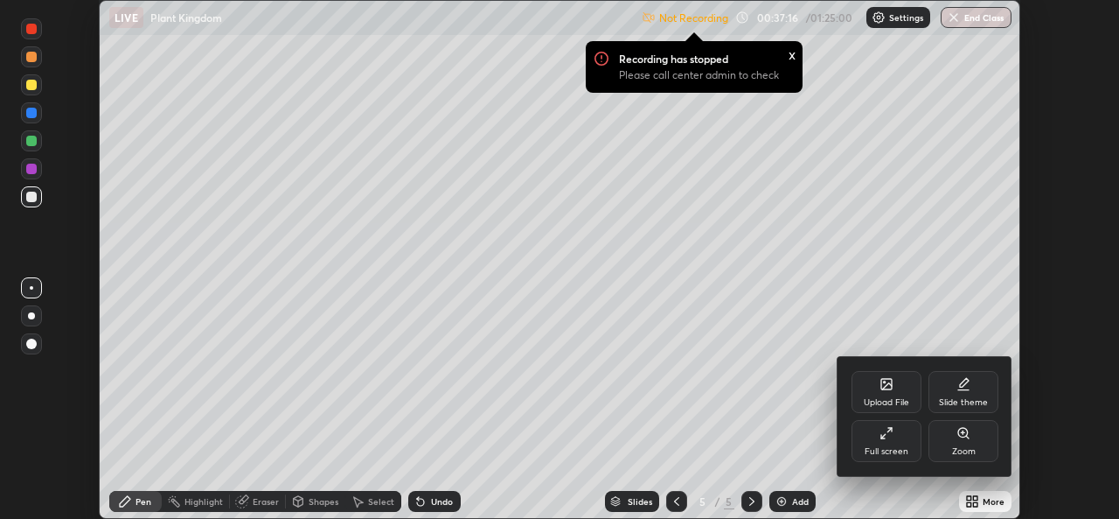
click at [889, 429] on icon at bounding box center [890, 430] width 4 height 4
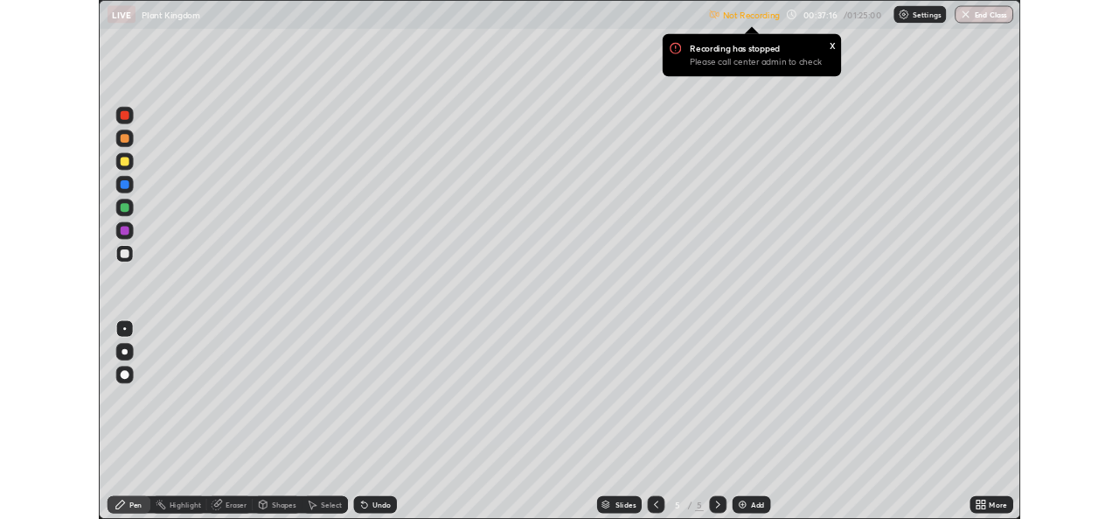
scroll to position [630, 1119]
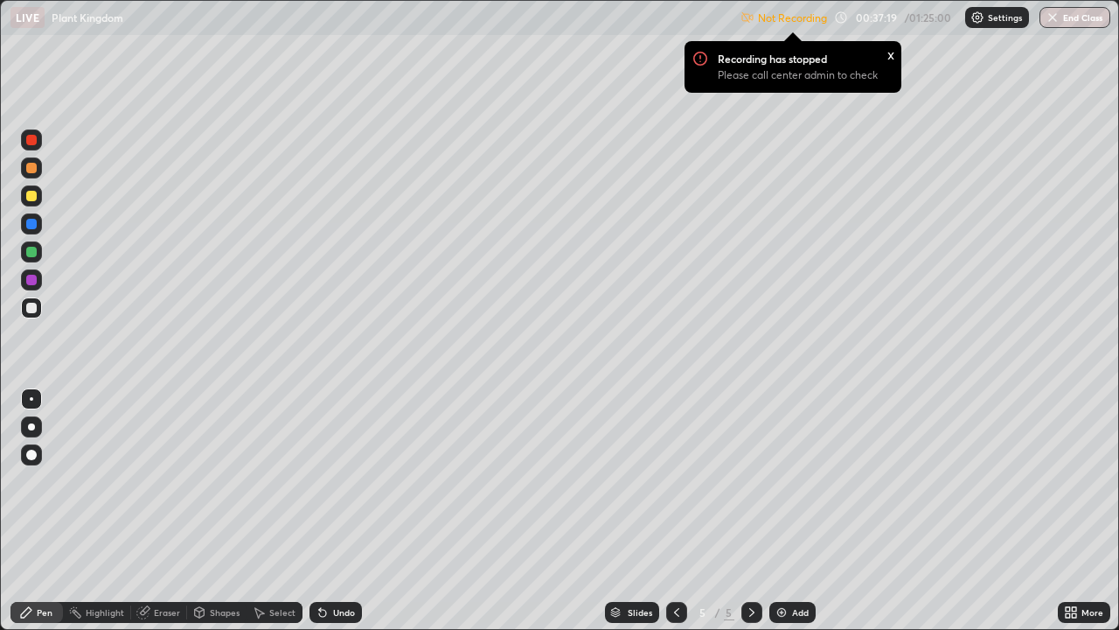
click at [33, 198] on div at bounding box center [31, 196] width 10 height 10
click at [171, 518] on div "Eraser" at bounding box center [167, 612] width 26 height 9
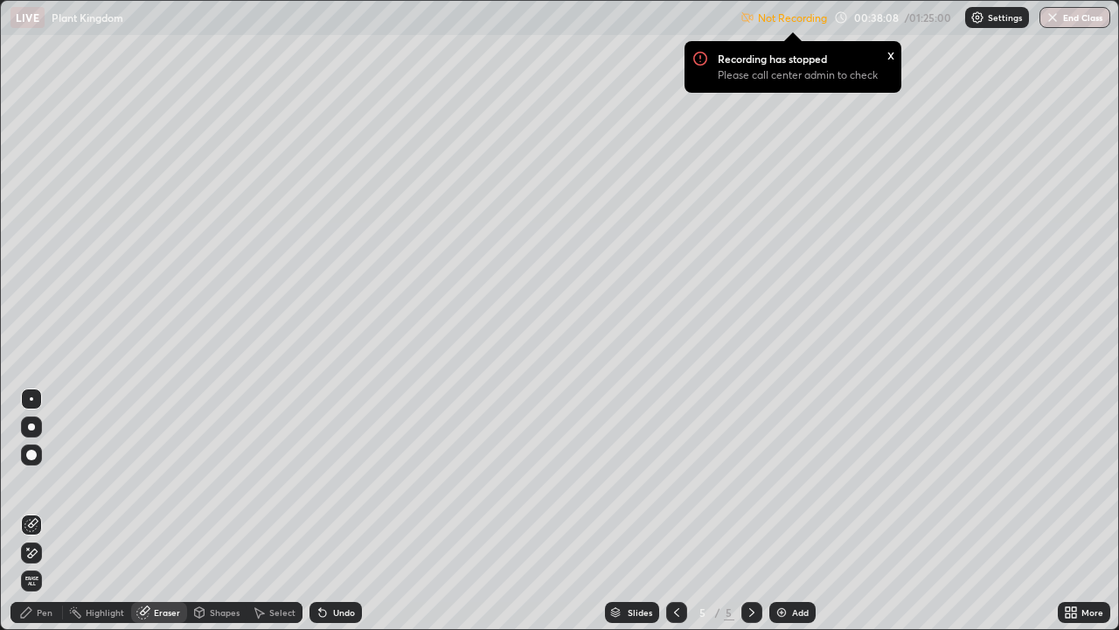
click at [50, 518] on div "Pen" at bounding box center [36, 612] width 52 height 21
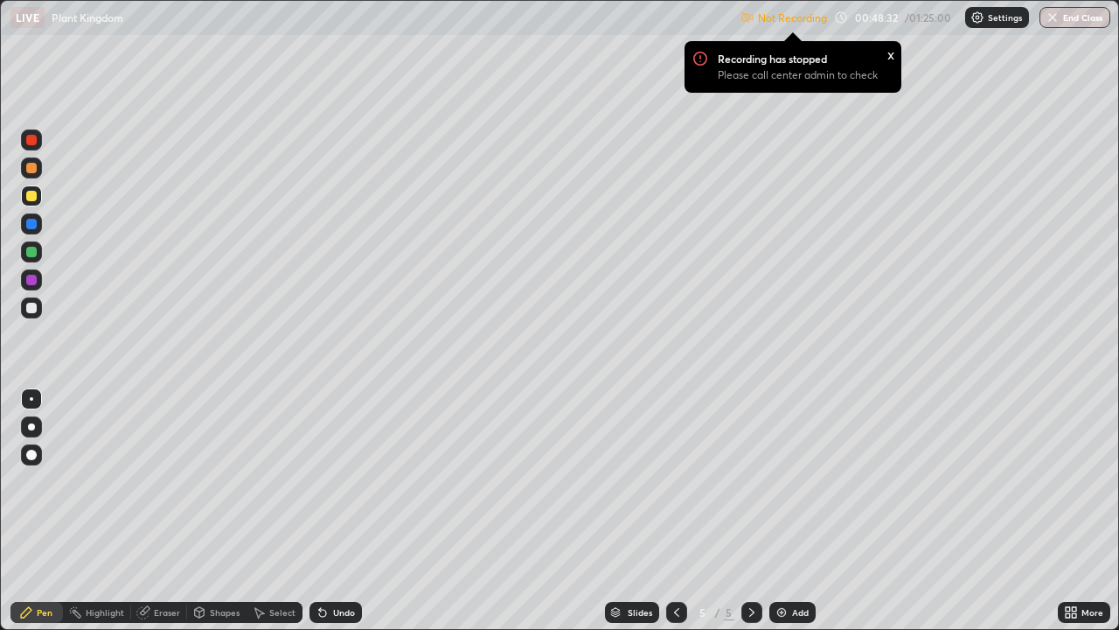
click at [673, 518] on icon at bounding box center [677, 612] width 14 height 14
click at [675, 518] on icon at bounding box center [677, 612] width 14 height 14
click at [751, 518] on icon at bounding box center [752, 612] width 14 height 14
click at [1079, 518] on div "More" at bounding box center [1084, 612] width 52 height 21
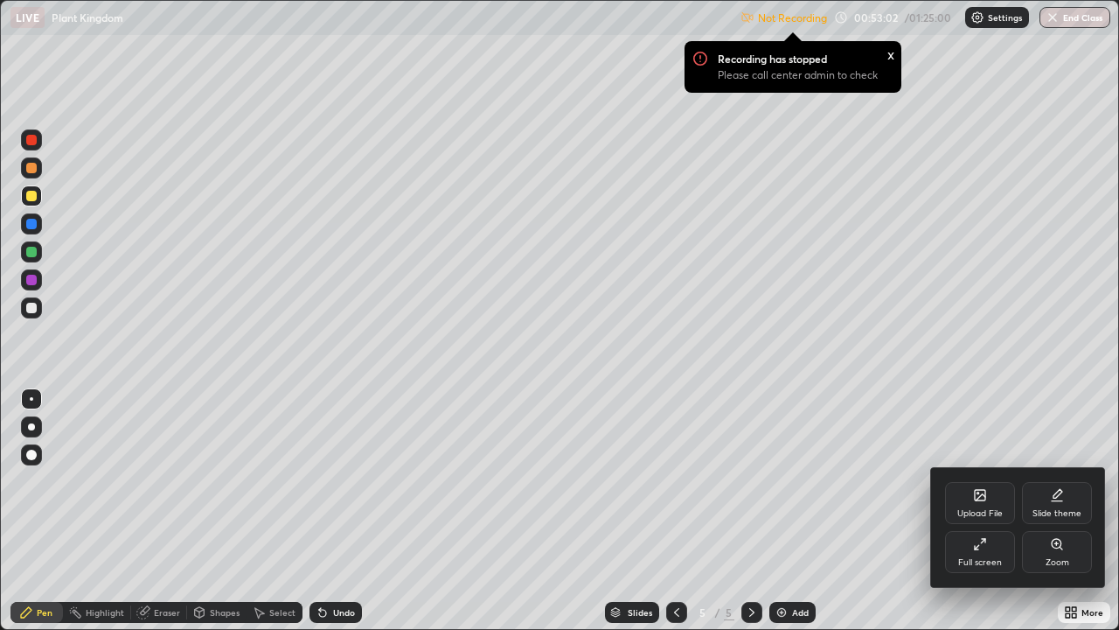
click at [992, 518] on div "Full screen" at bounding box center [980, 562] width 44 height 9
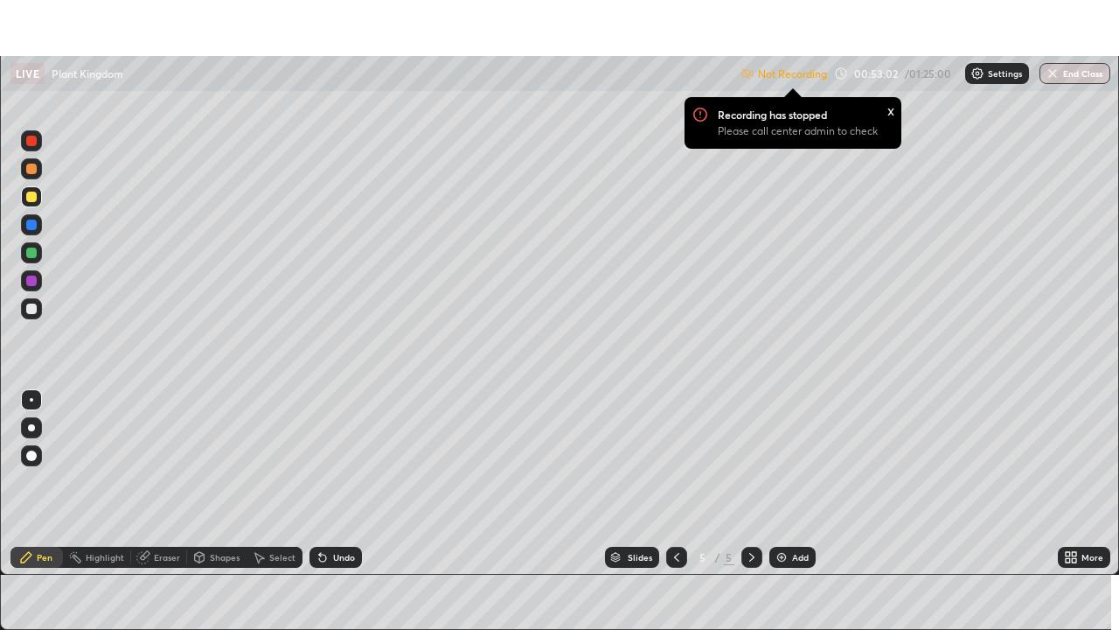
scroll to position [86923, 86322]
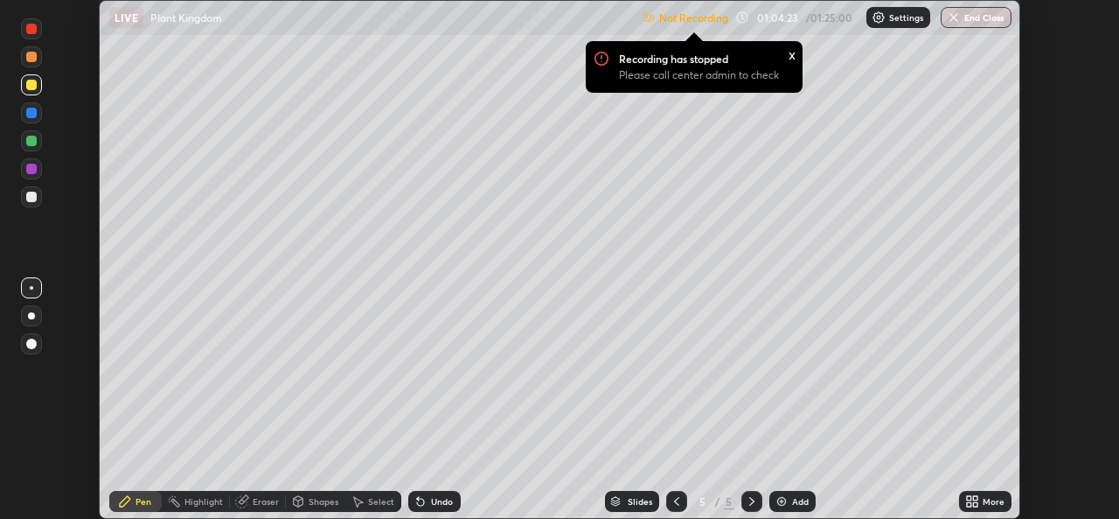
click at [985, 503] on div "More" at bounding box center [994, 501] width 22 height 9
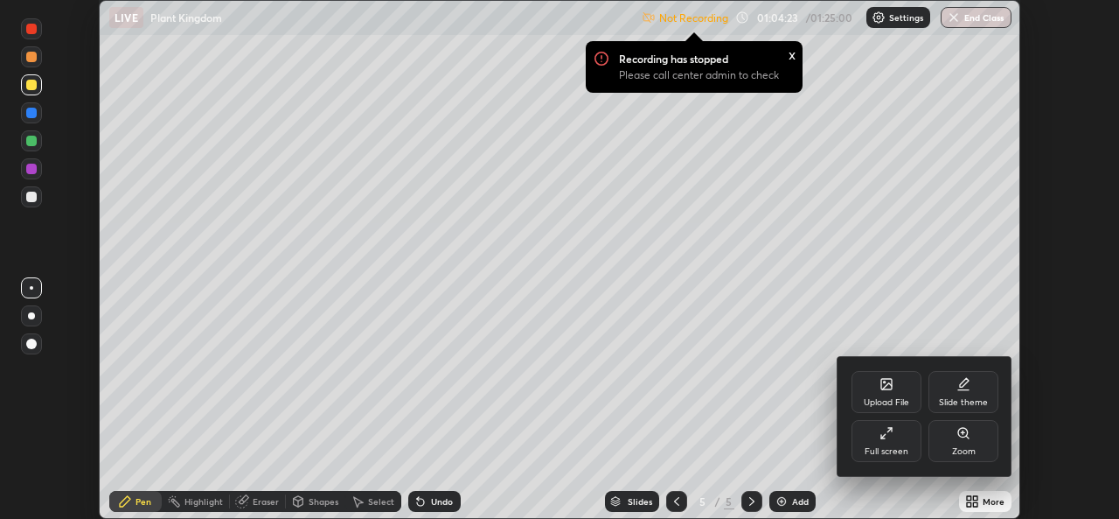
click at [890, 435] on icon at bounding box center [887, 433] width 14 height 14
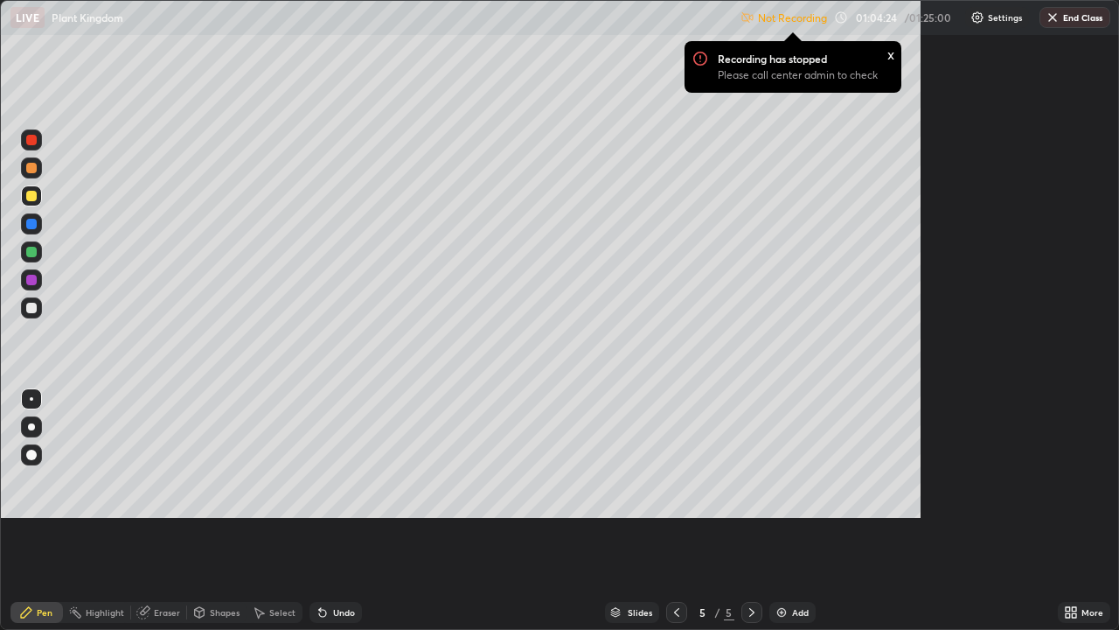
scroll to position [630, 1119]
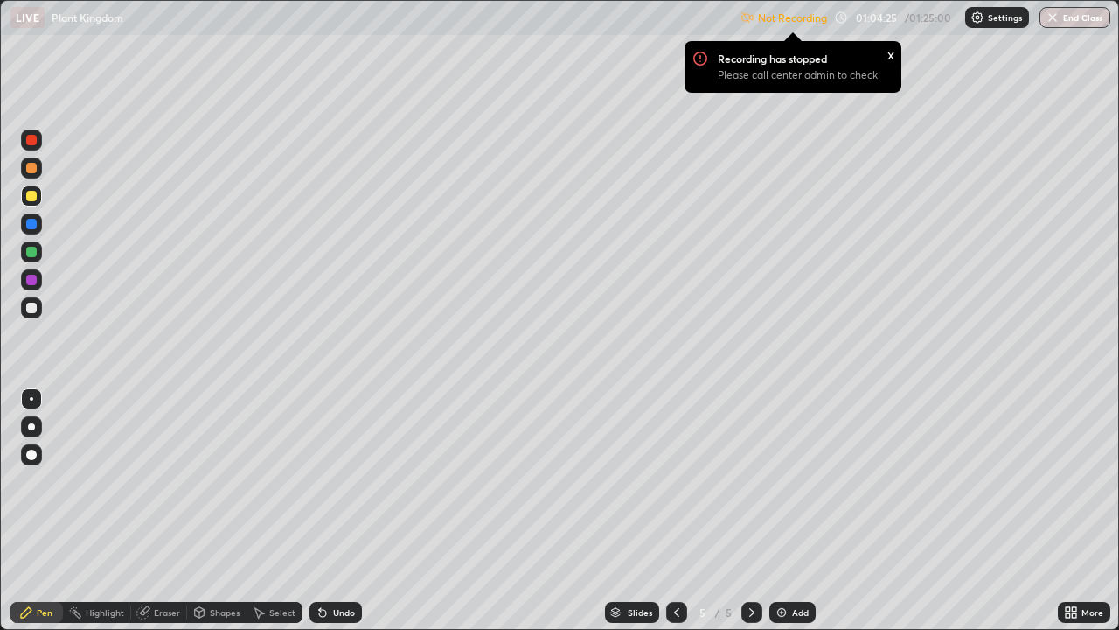
click at [1084, 17] on button "End Class" at bounding box center [1075, 17] width 71 height 21
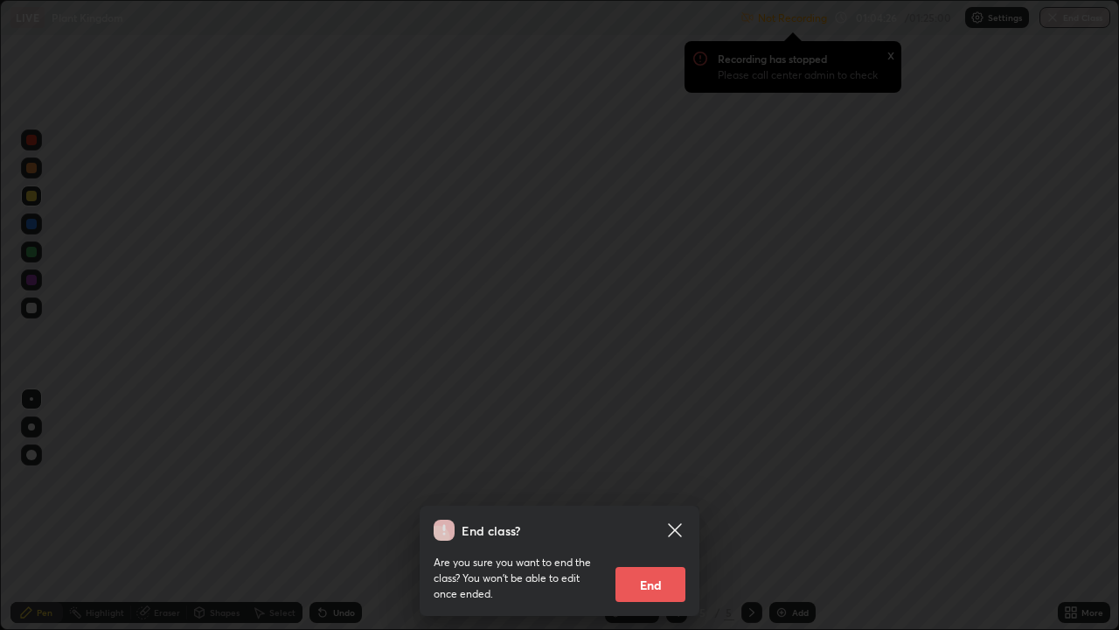
click at [647, 518] on button "End" at bounding box center [651, 584] width 70 height 35
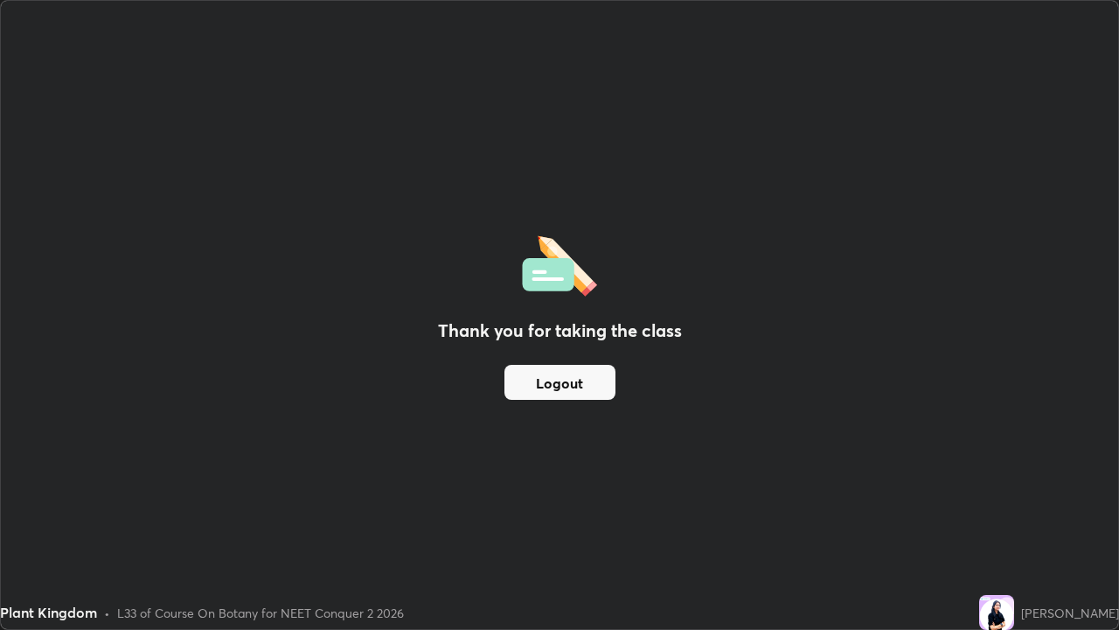
click at [1008, 80] on div "Recording has stopped Please call center admin to check" at bounding box center [926, 72] width 175 height 41
click at [595, 386] on button "Logout" at bounding box center [560, 382] width 111 height 35
